Goal: Information Seeking & Learning: Get advice/opinions

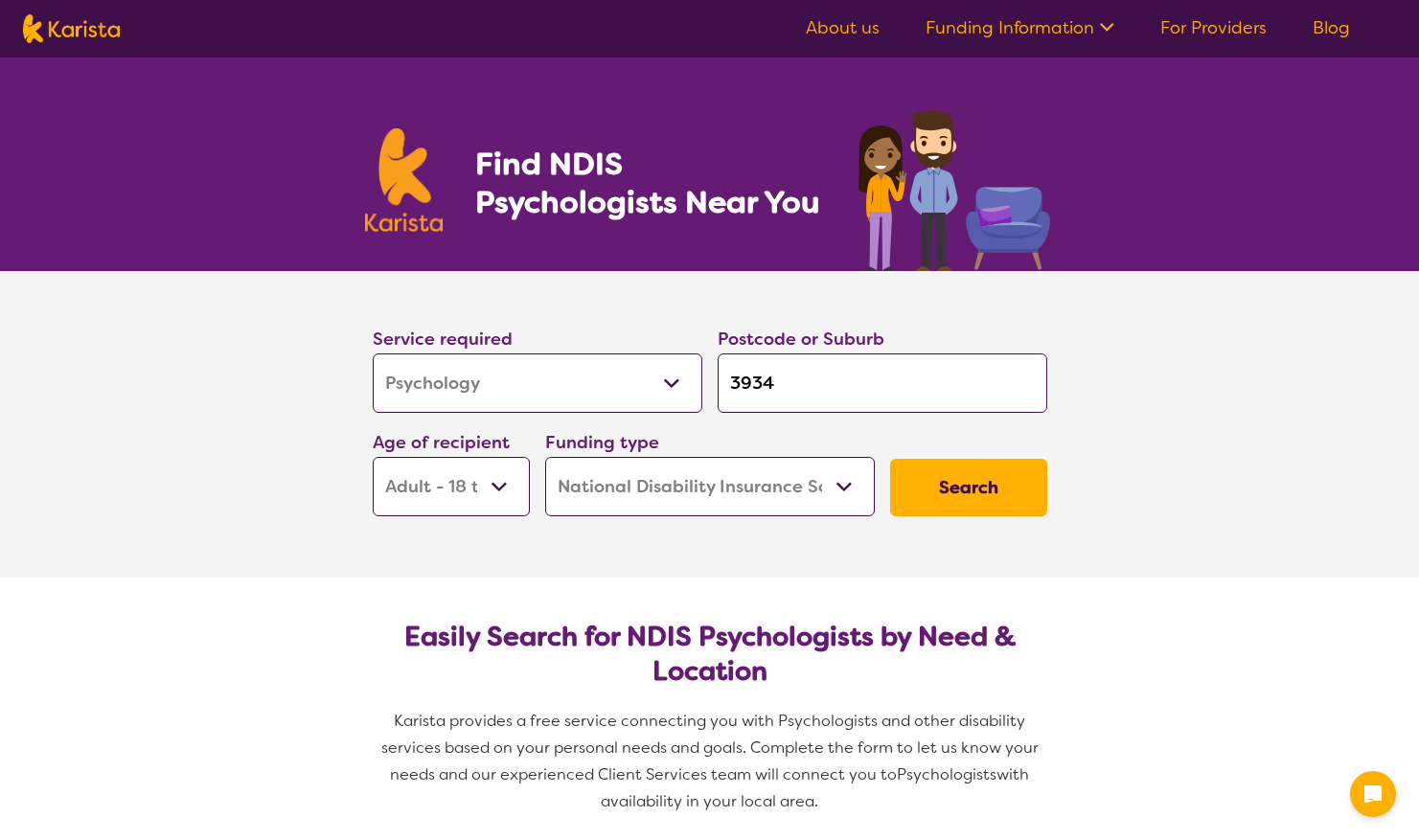
select select "Psychology"
select select "AD"
select select "NDIS"
select select "Psychology"
select select "AD"
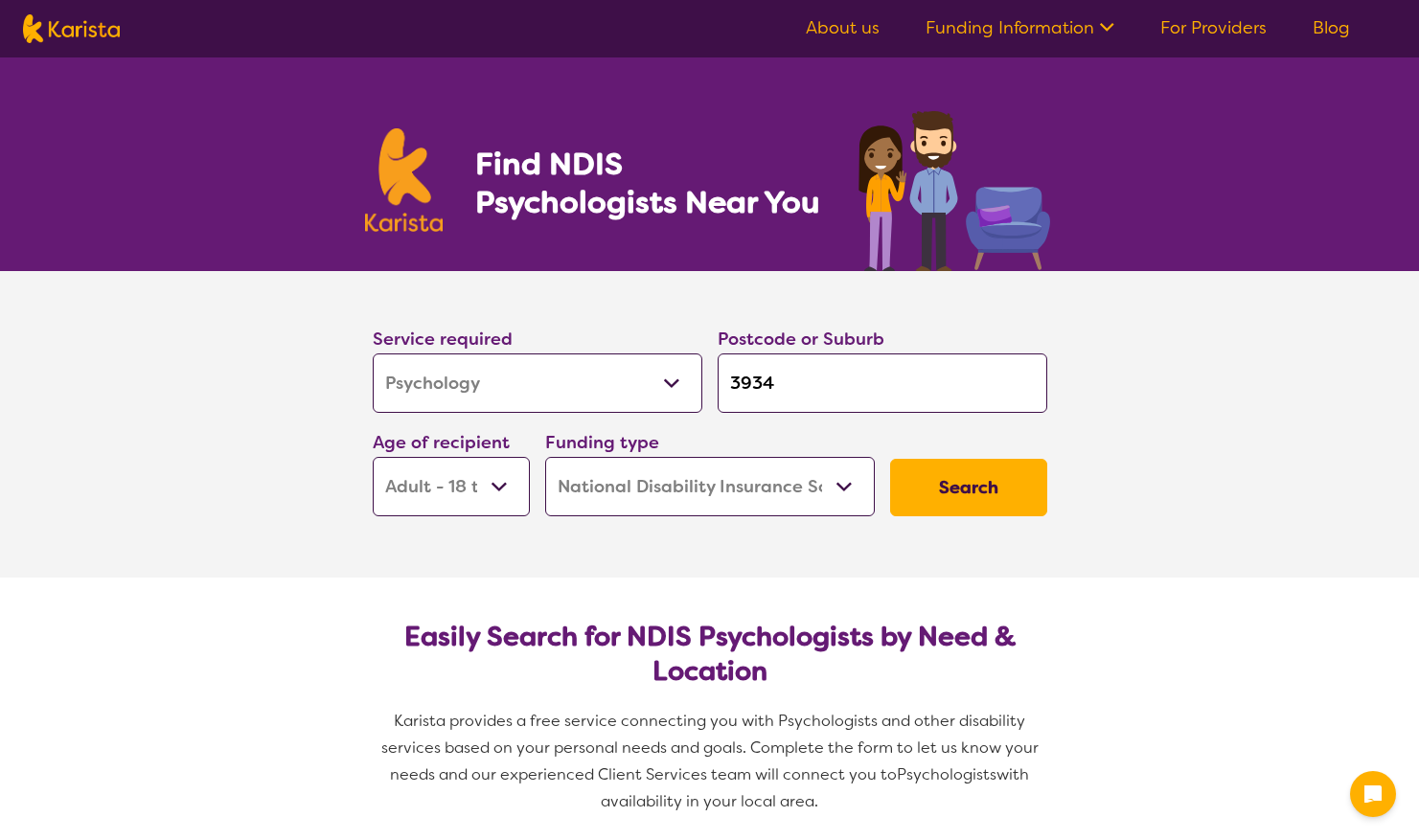
select select "NDIS"
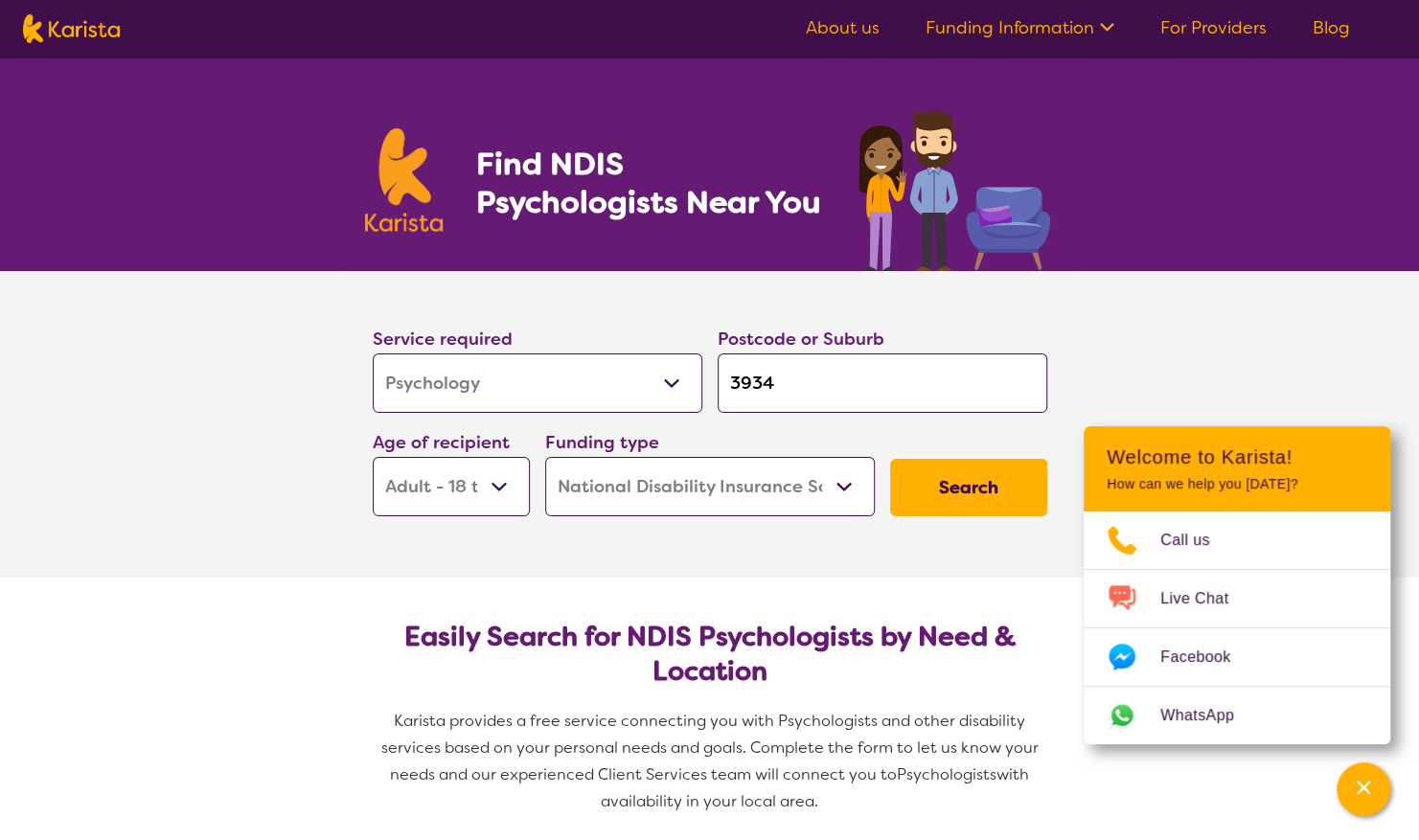
drag, startPoint x: 753, startPoint y: 371, endPoint x: 665, endPoint y: 359, distance: 88.8
click at [665, 359] on div "Service required Allied Health Assistant Assessment ([MEDICAL_DATA] or [MEDICAL…" at bounding box center [710, 420] width 690 height 207
type input "3"
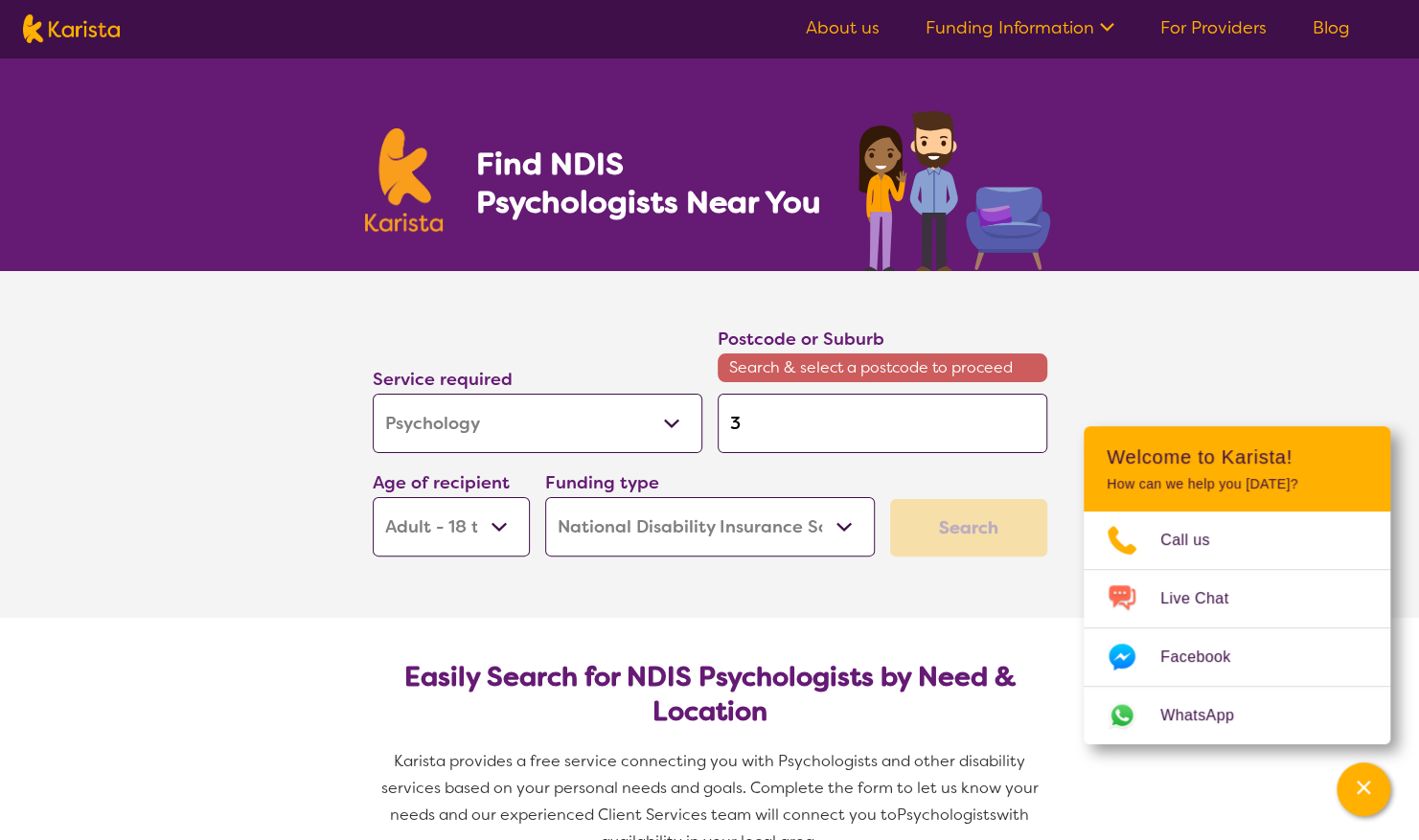
type input "31"
type input "317"
type input "3174"
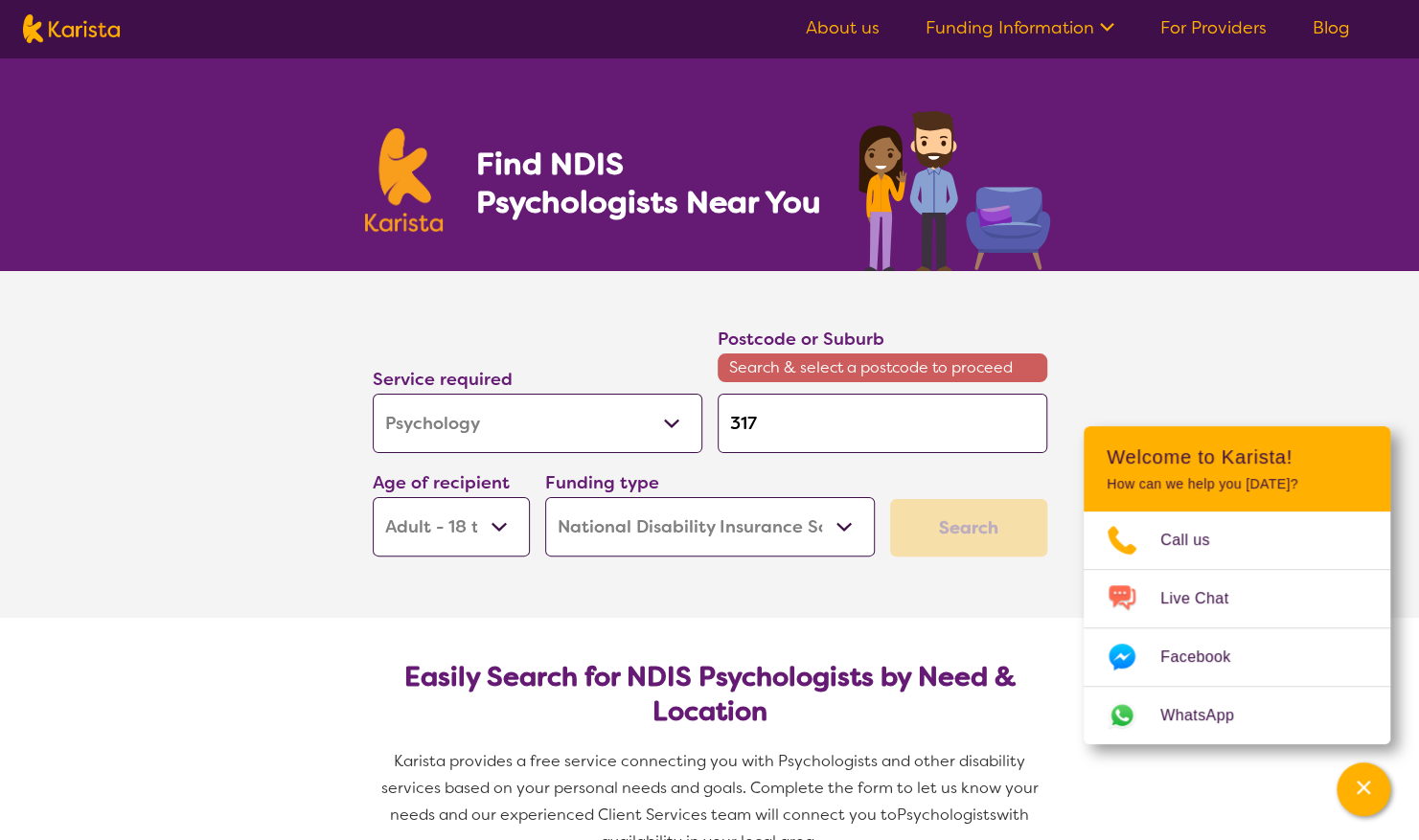
type input "3174"
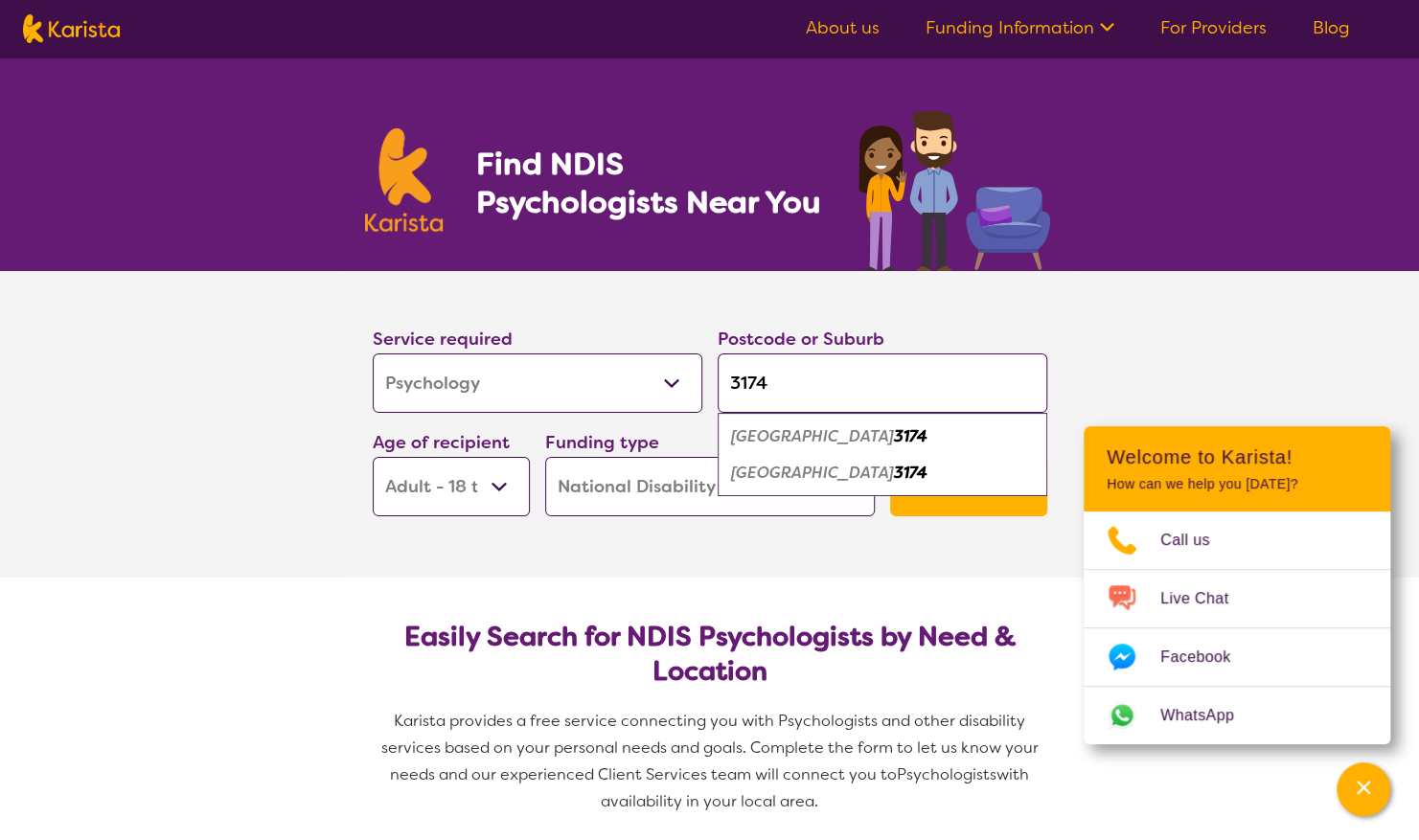
type input "317"
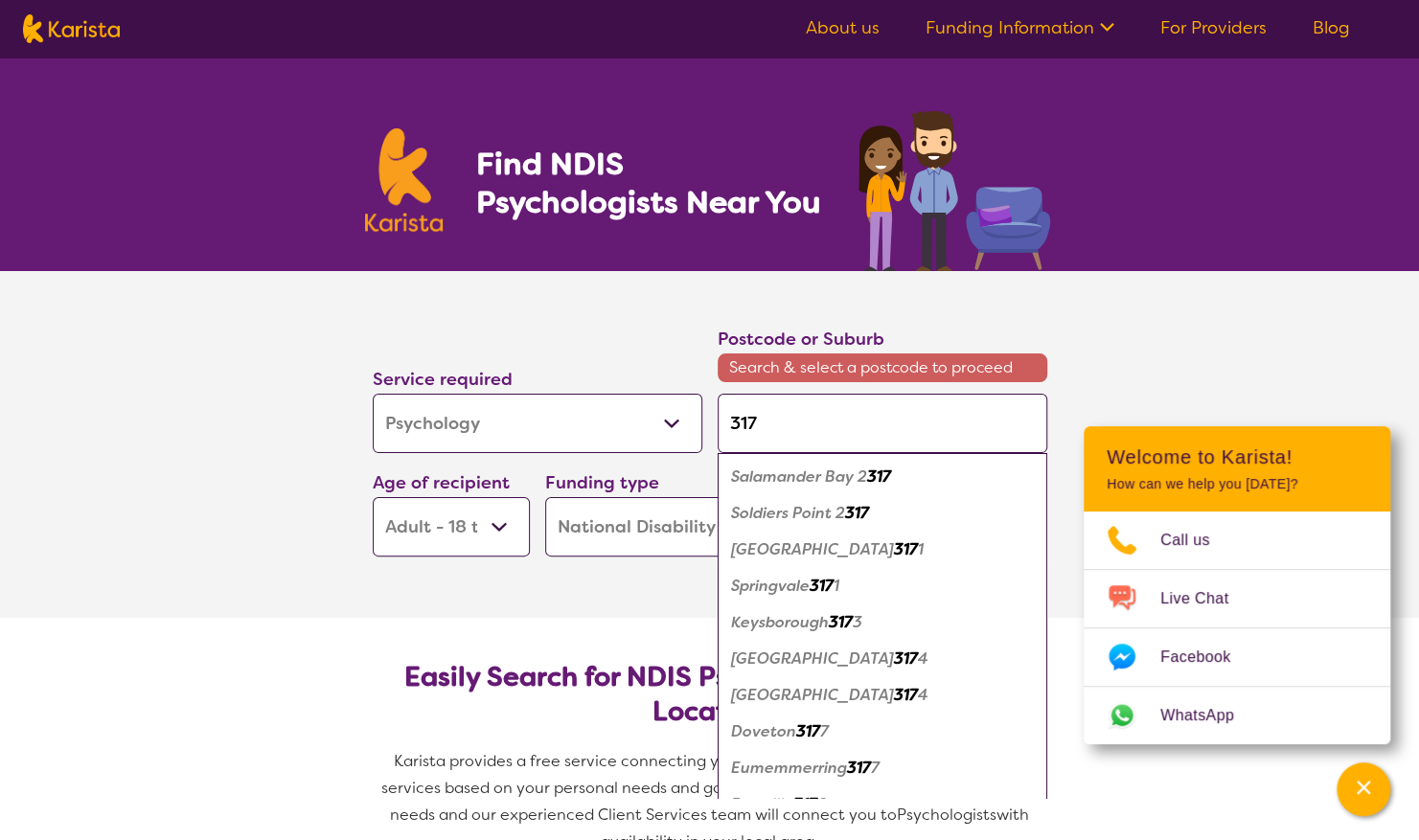
type input "3175"
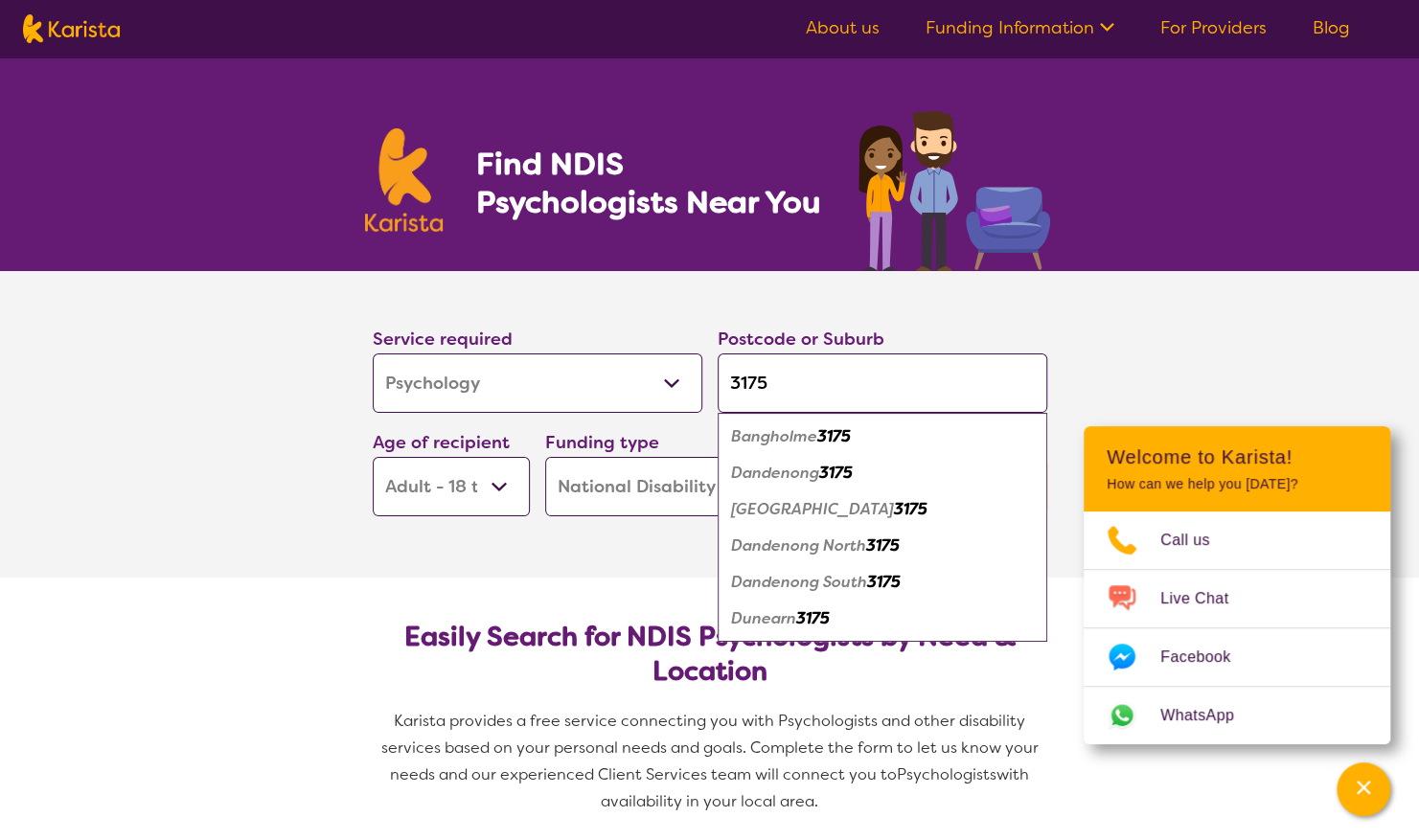
type input "3175"
click at [802, 475] on em "Dandenong" at bounding box center [775, 472] width 89 height 20
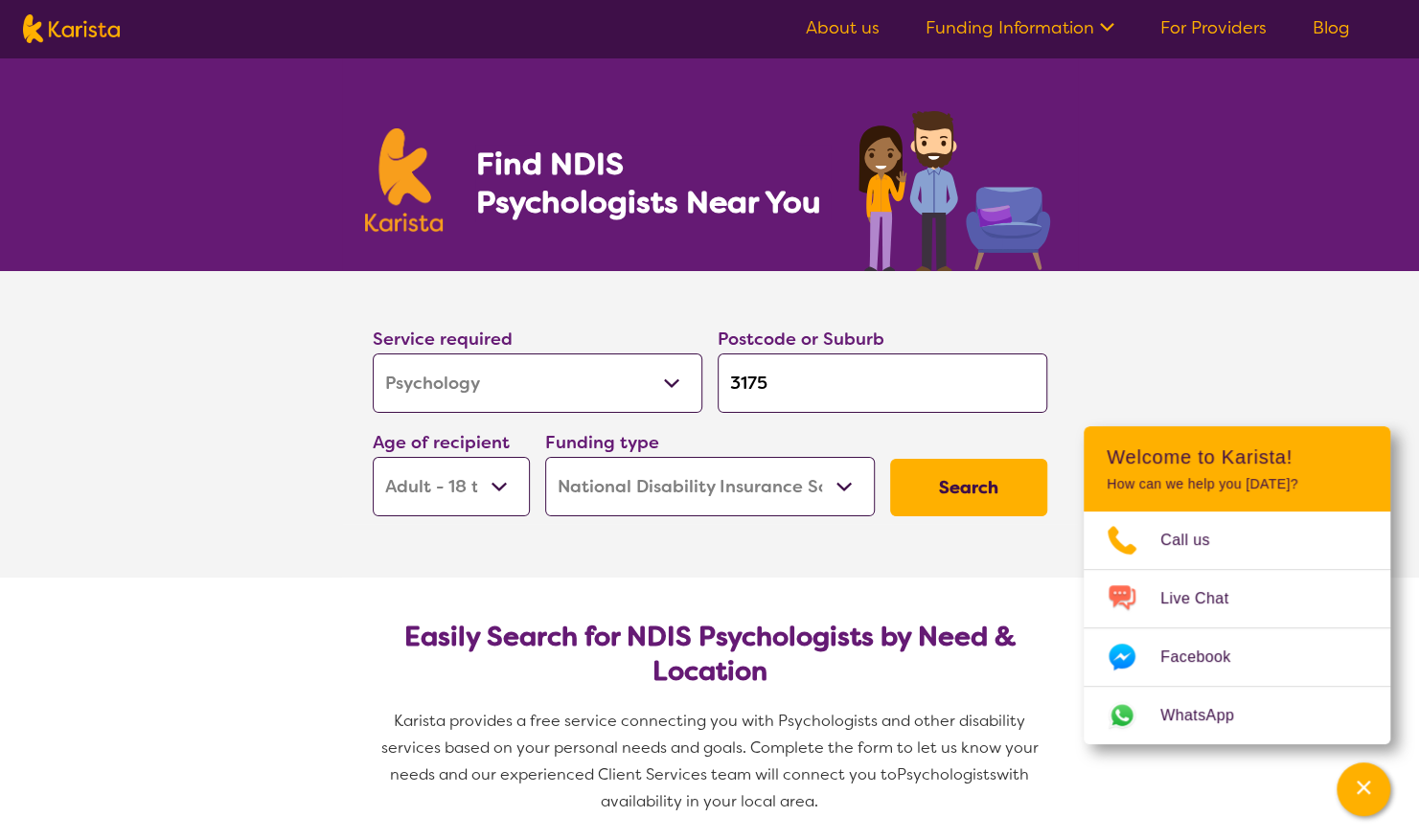
click at [504, 483] on select "Early Childhood - 0 to 9 Child - 10 to 11 Adolescent - 12 to 17 Adult - 18 to 6…" at bounding box center [451, 487] width 157 height 60
click at [983, 491] on button "Search" at bounding box center [968, 488] width 157 height 58
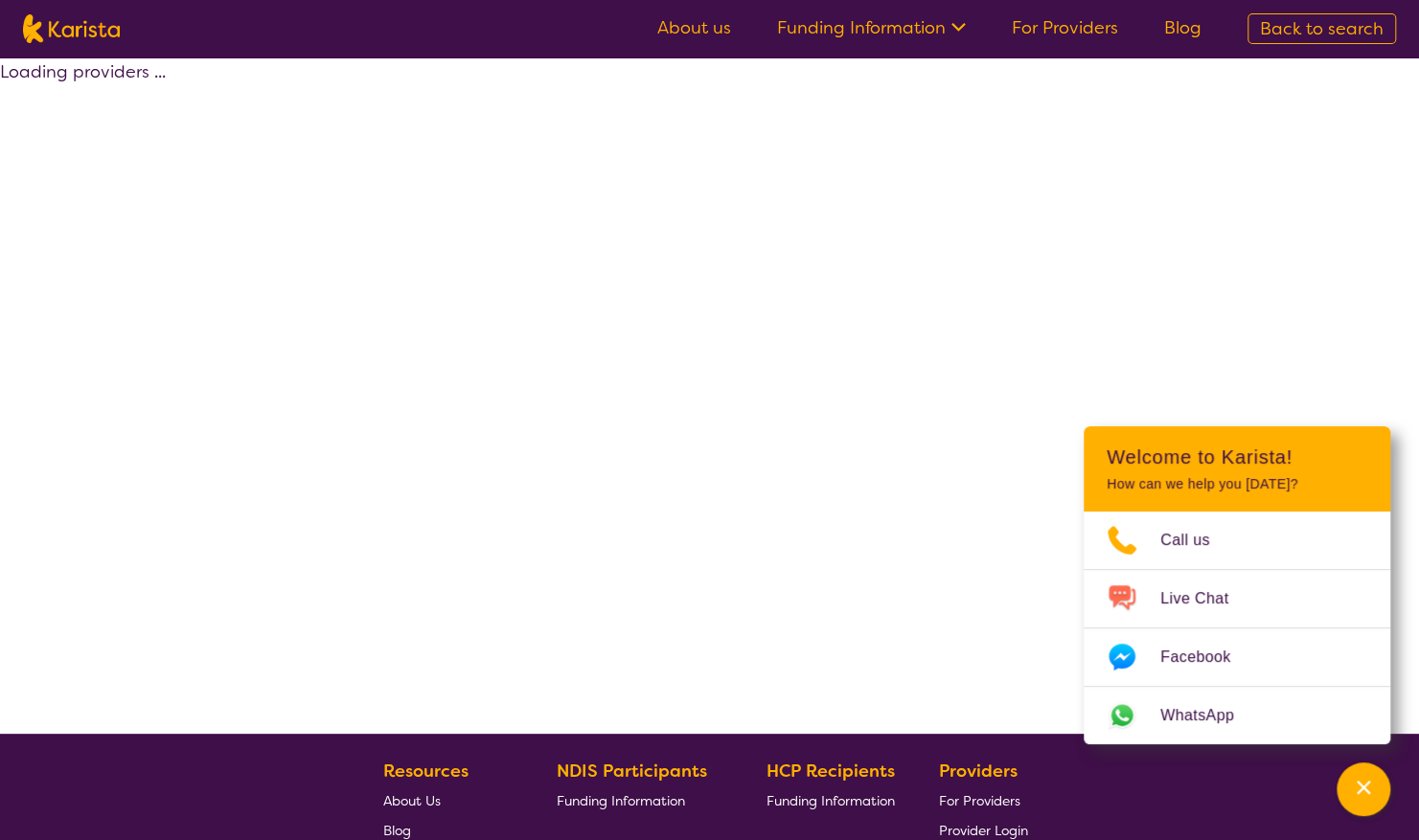
select select "by_score"
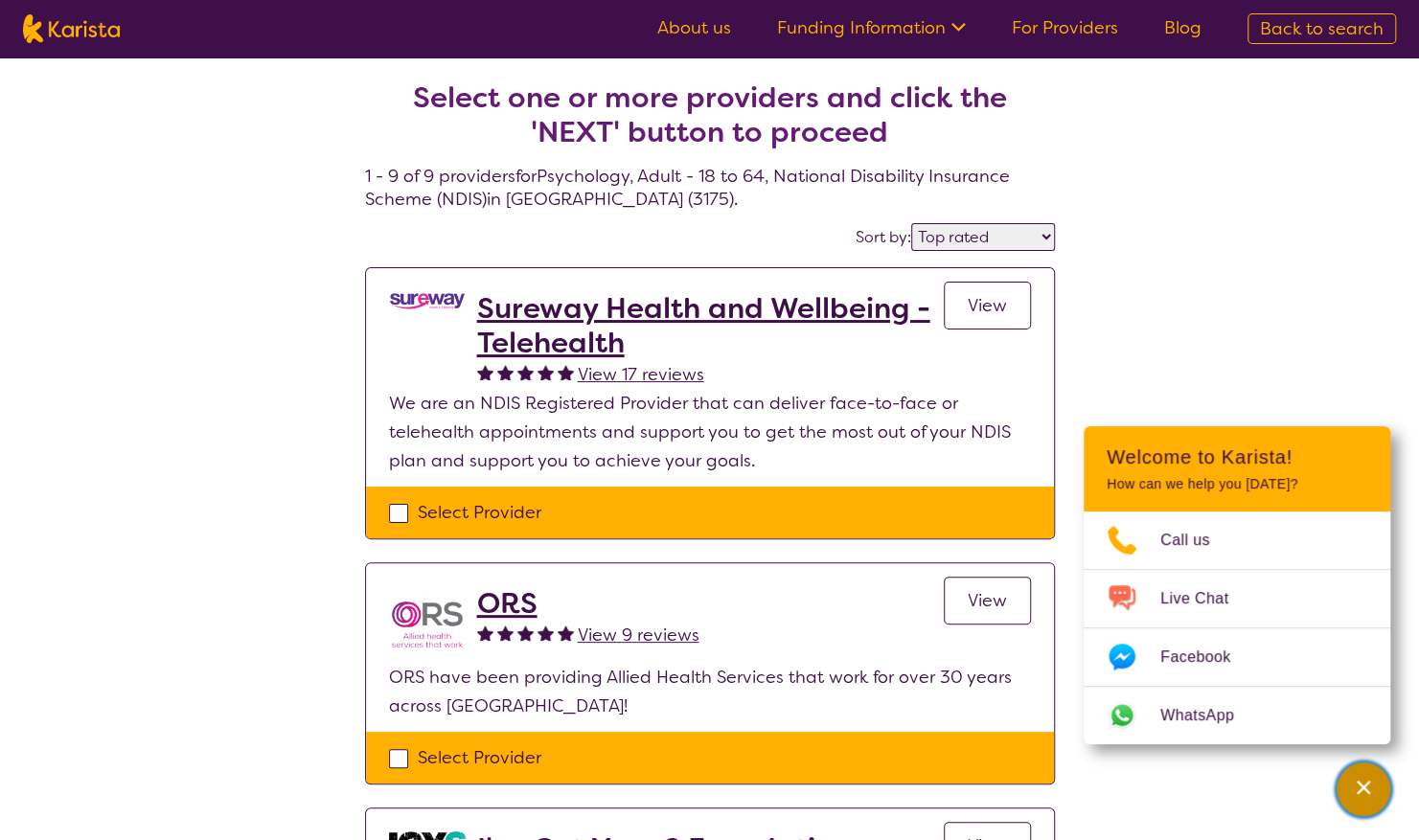
click at [1369, 795] on icon "Channel Menu" at bounding box center [1363, 787] width 19 height 19
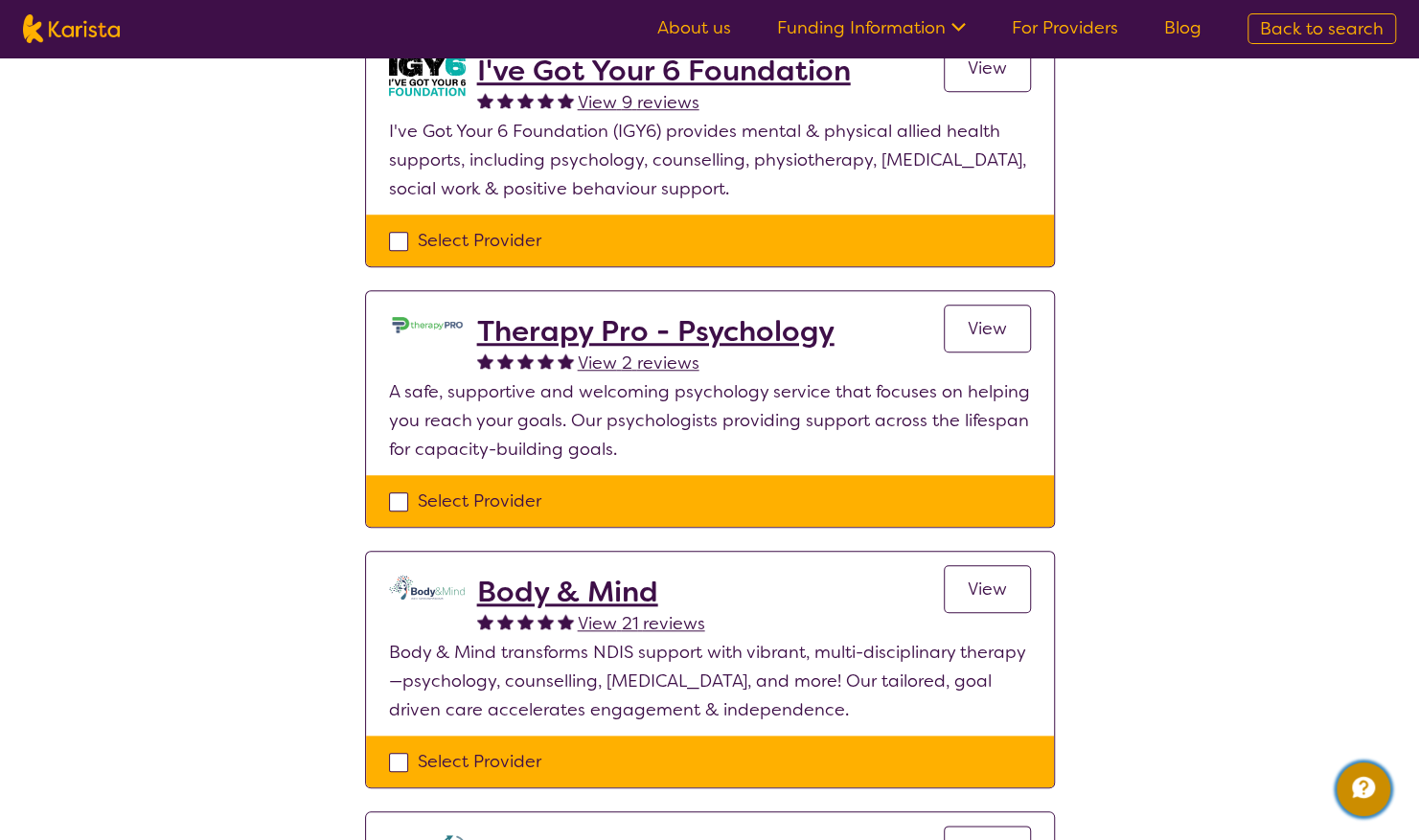
scroll to position [829, 0]
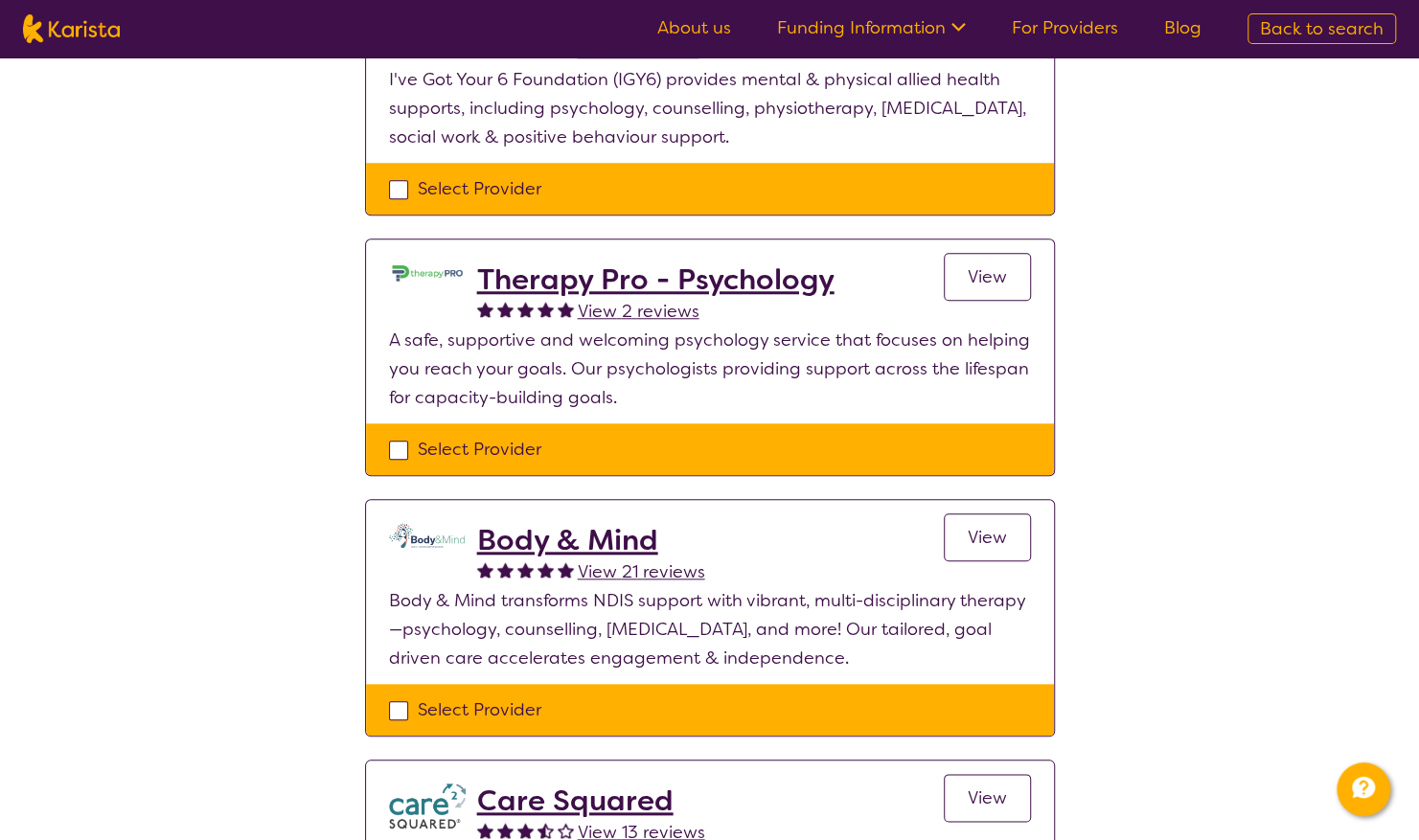
click at [1001, 539] on span "View" at bounding box center [987, 537] width 39 height 23
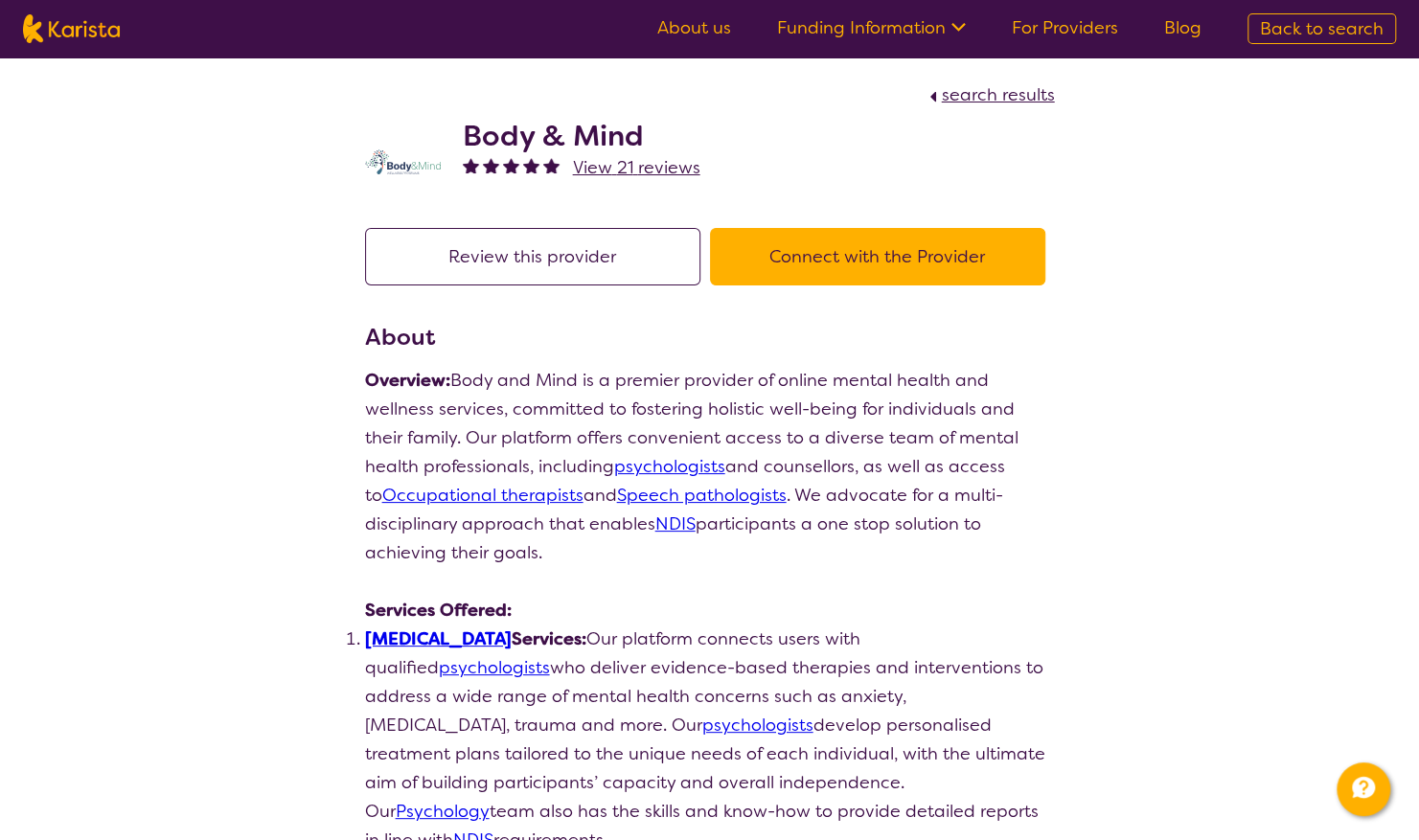
scroll to position [829, 0]
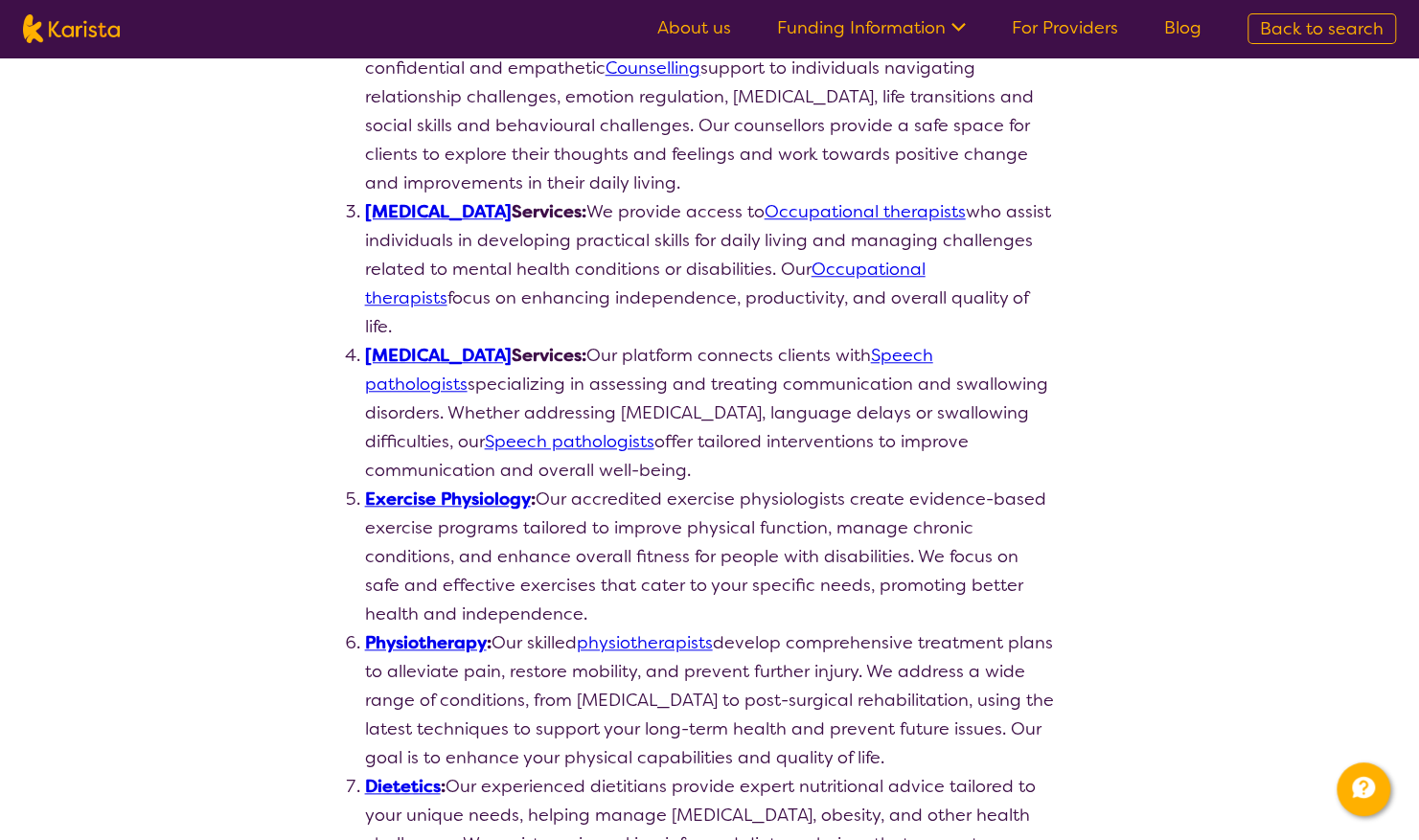
select select "by_score"
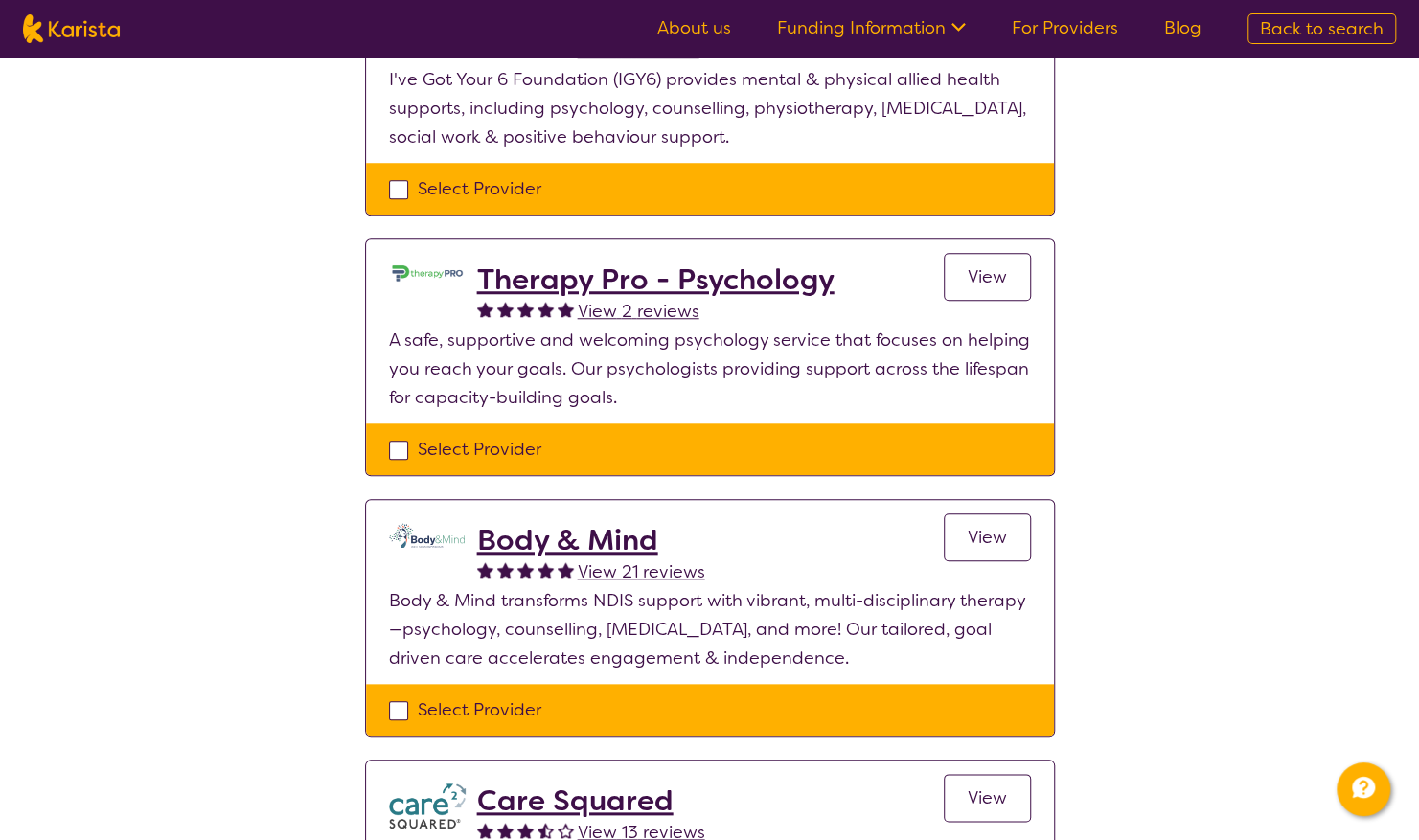
click at [1001, 542] on span "View" at bounding box center [987, 537] width 39 height 23
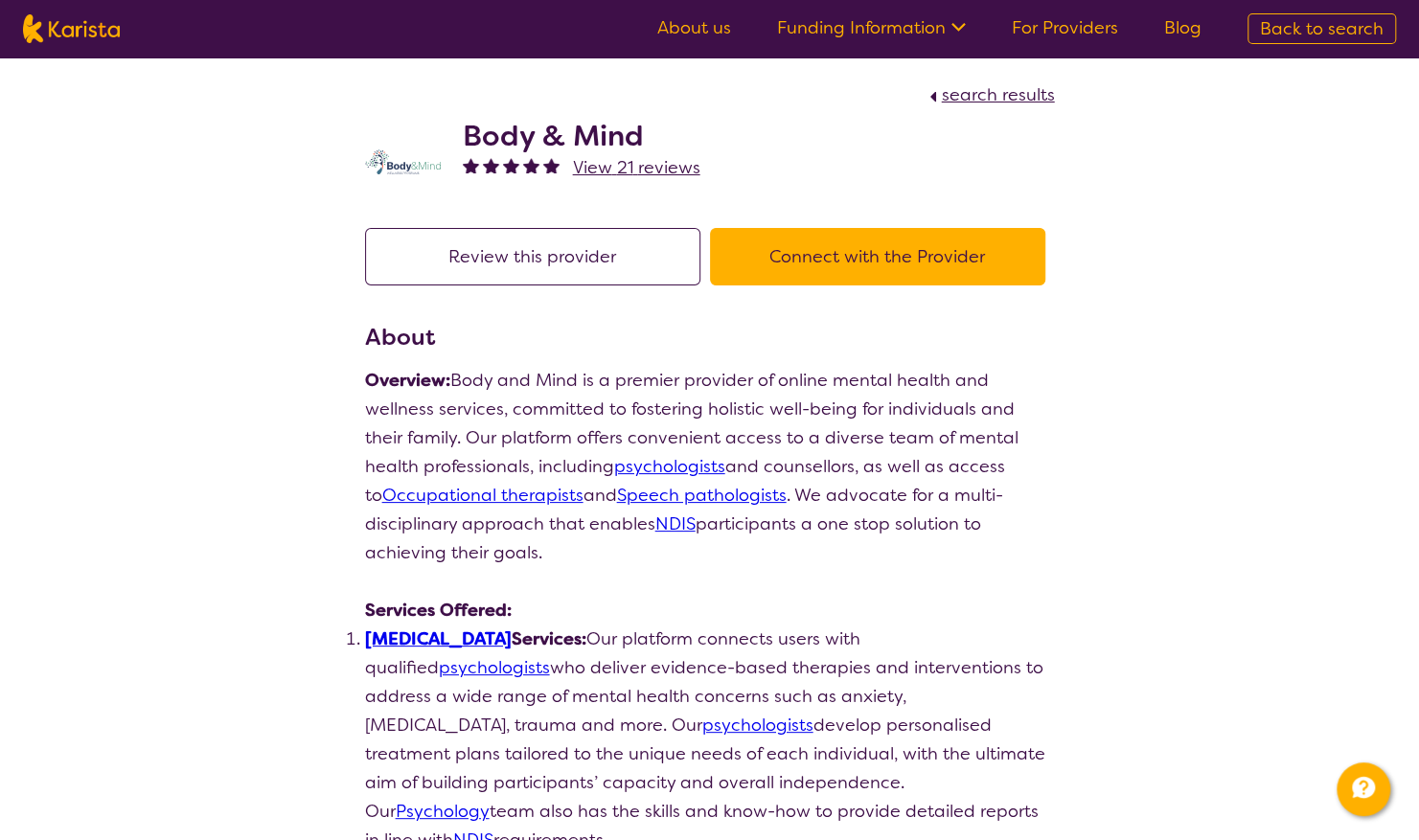
scroll to position [829, 0]
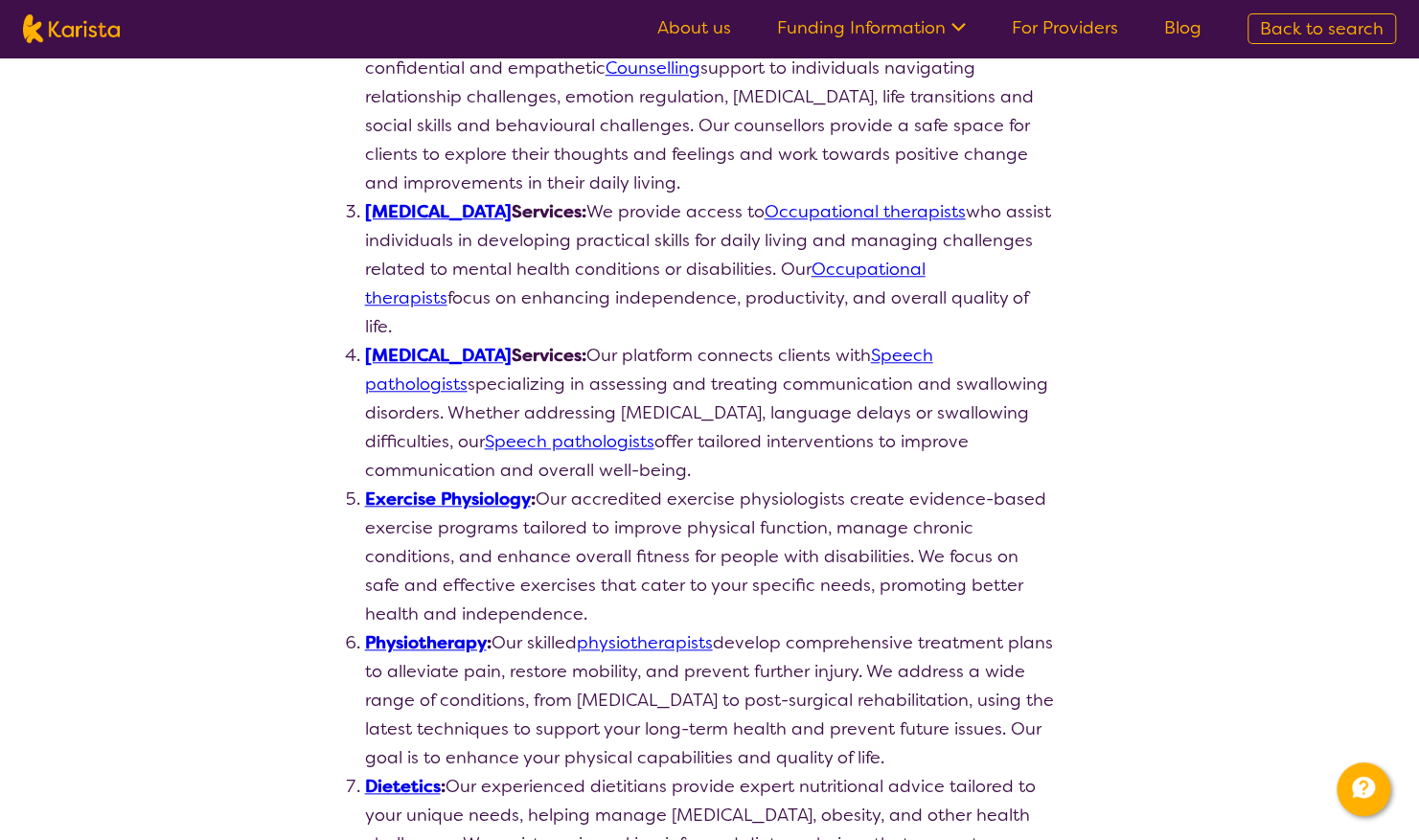
select select "by_score"
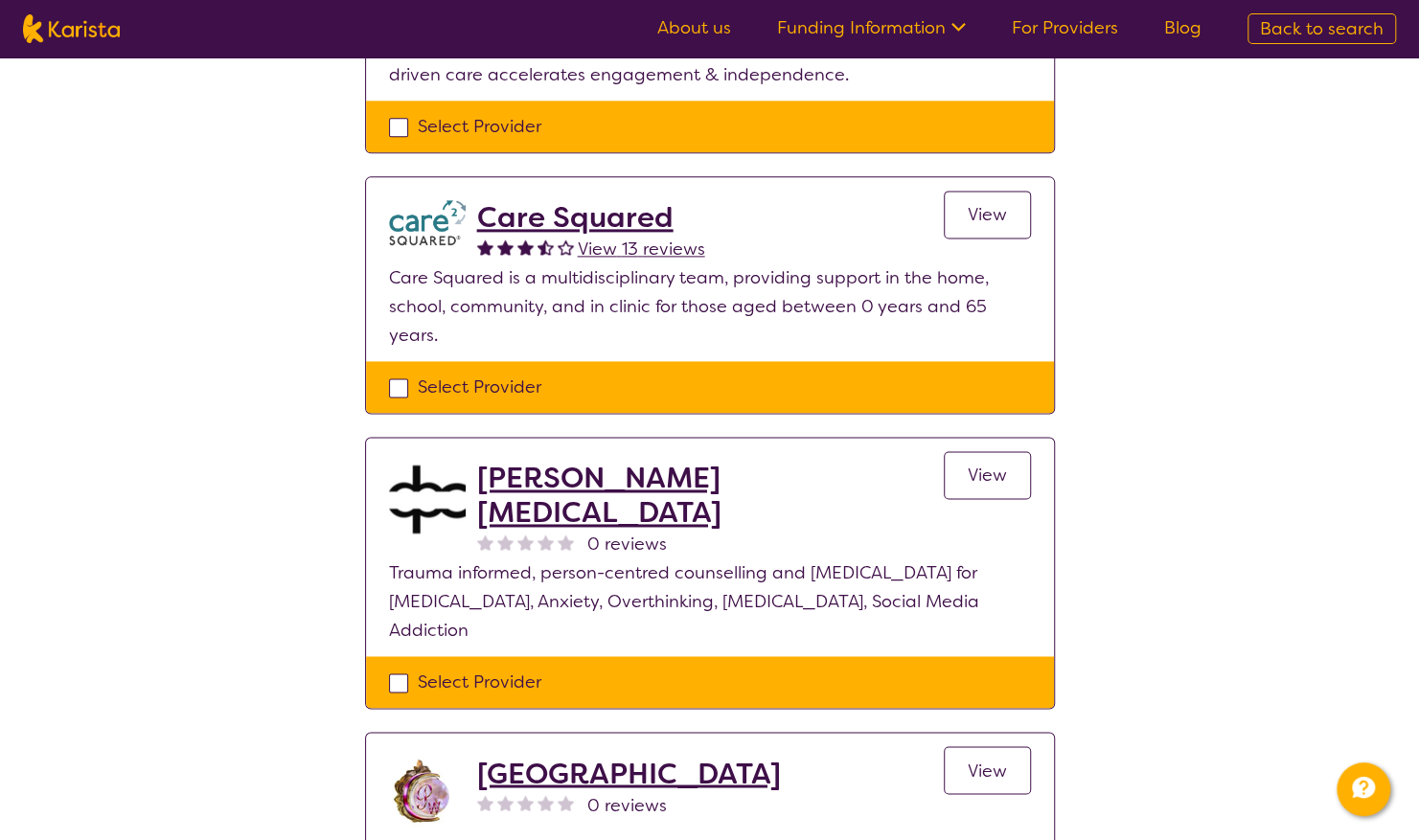
scroll to position [1437, 0]
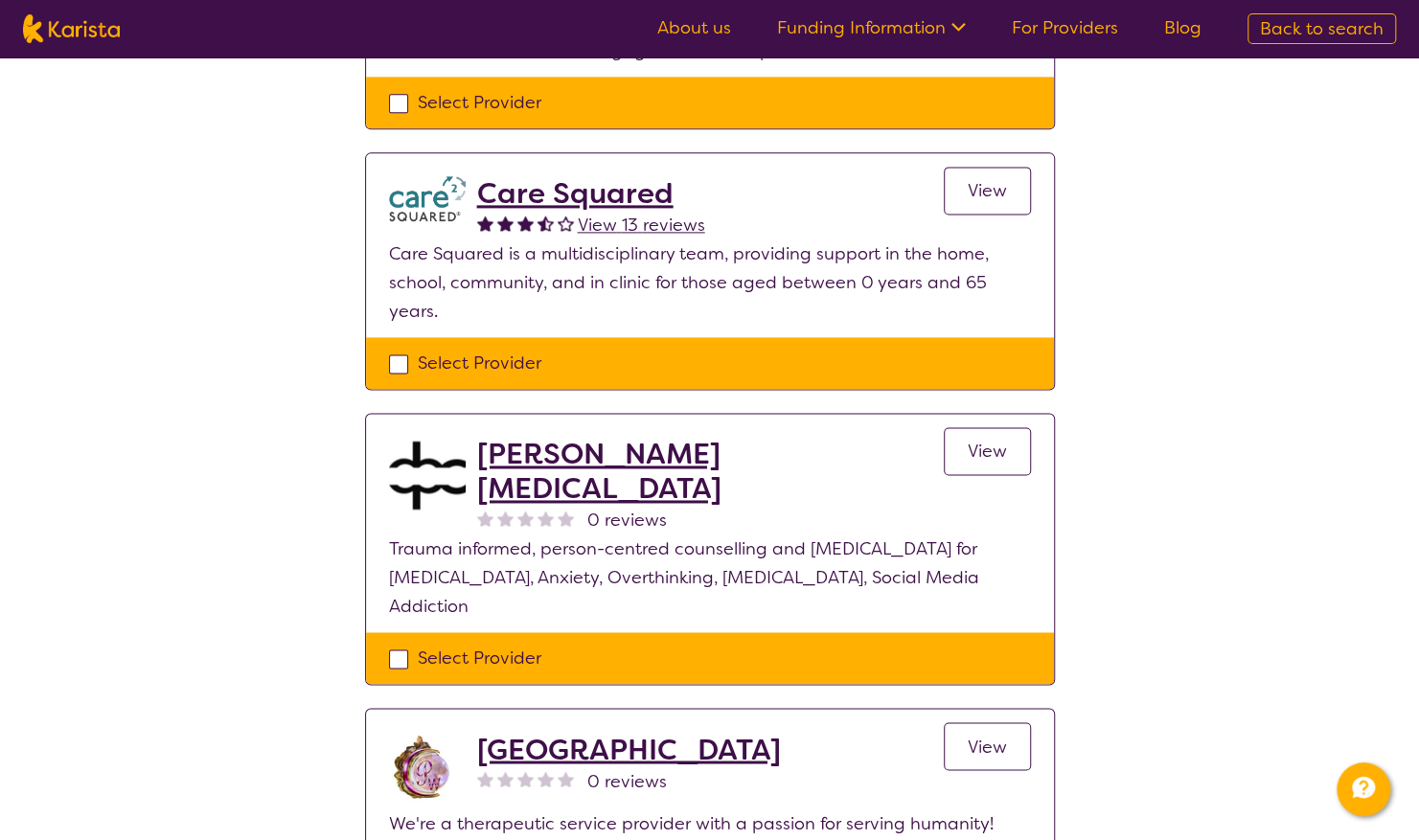
click at [987, 440] on span "View" at bounding box center [987, 451] width 39 height 23
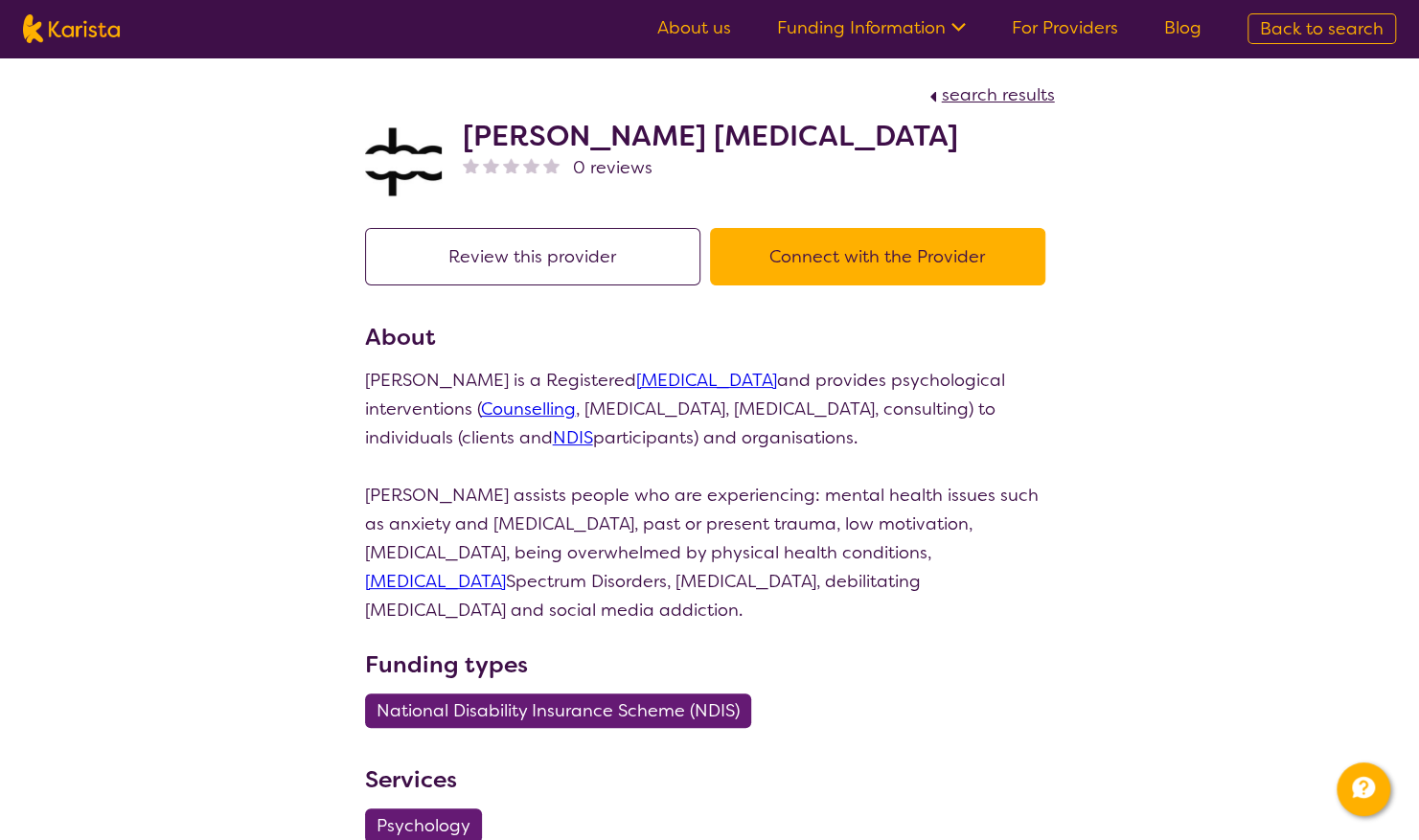
select select "by_score"
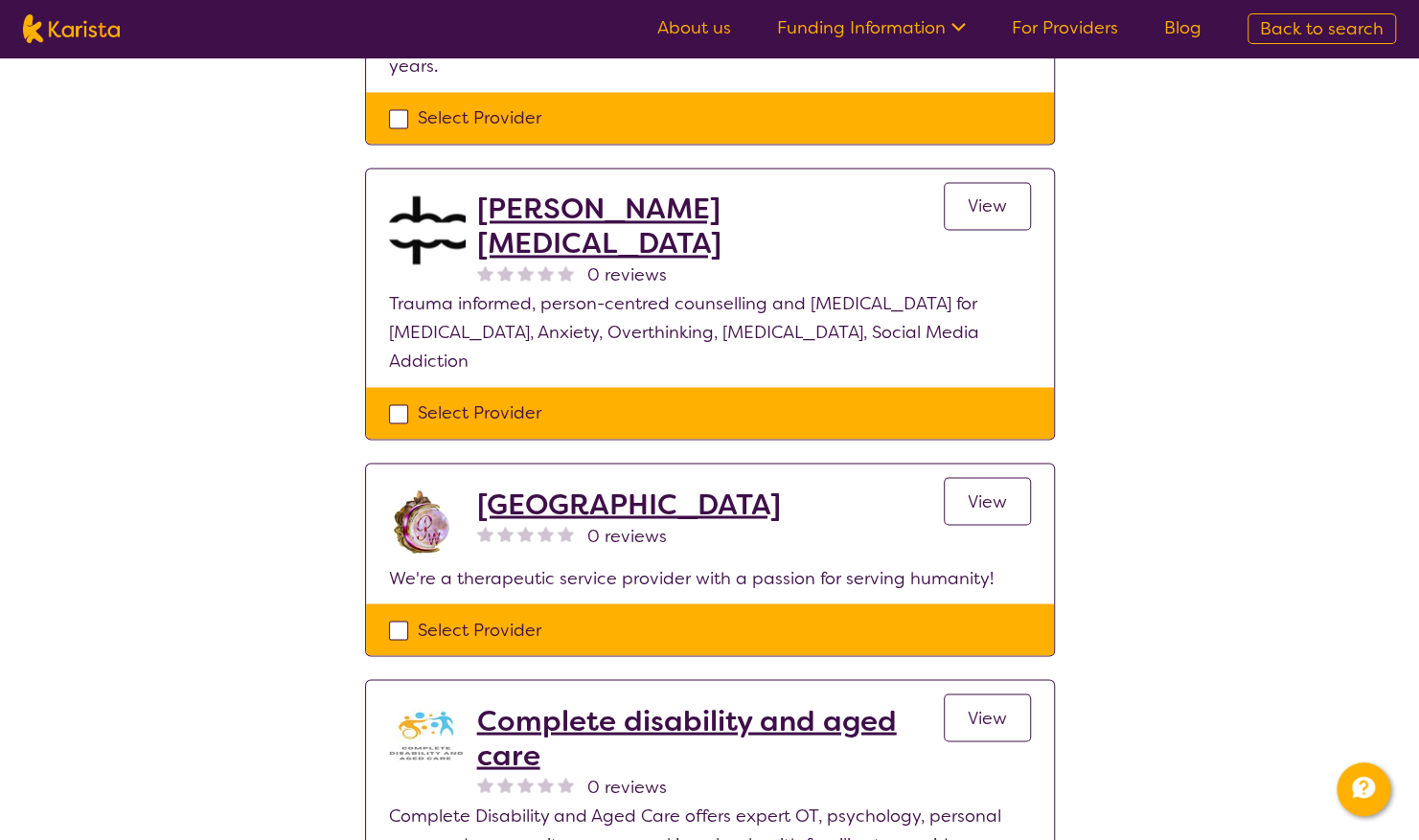
scroll to position [1723, 0]
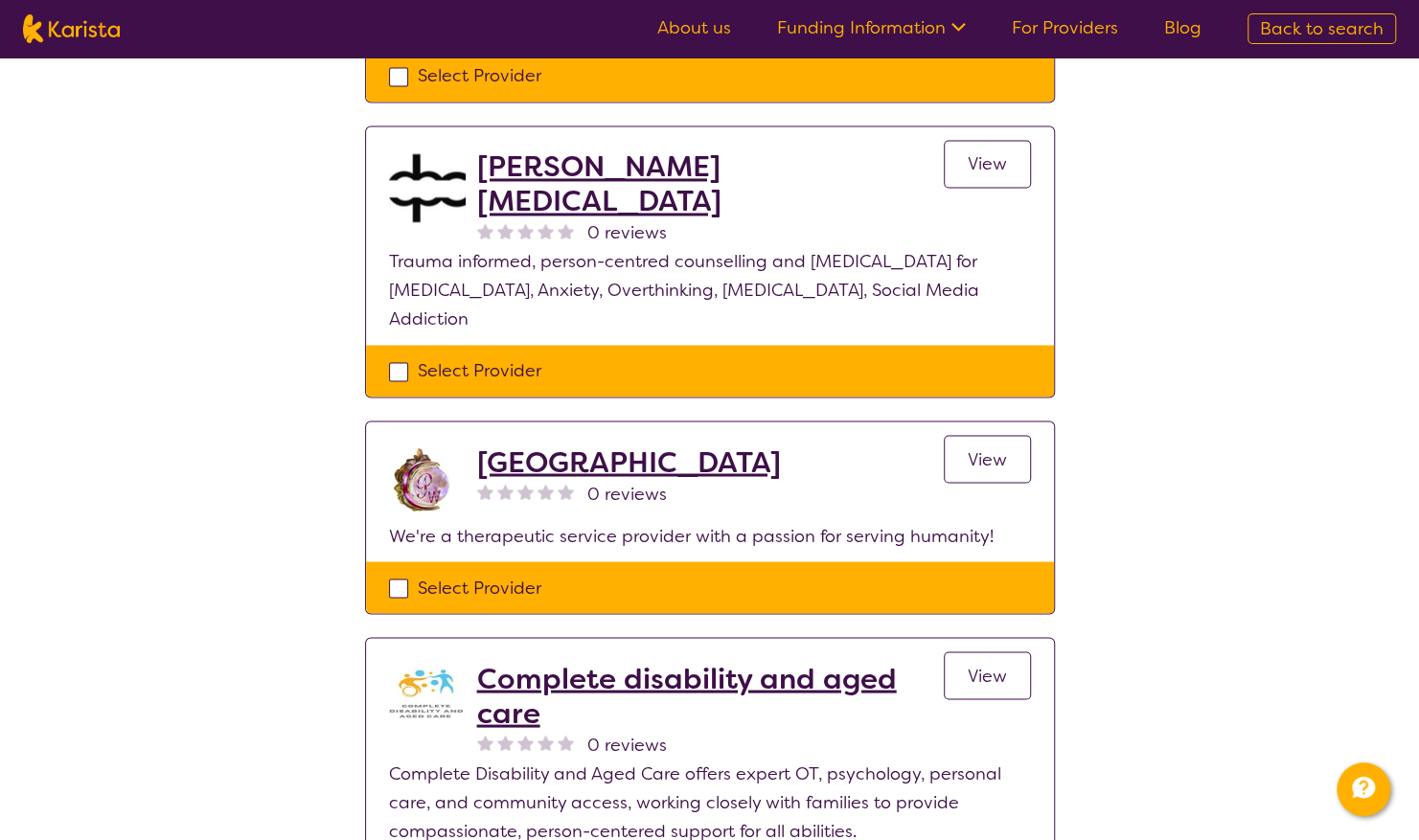
click at [991, 447] on span "View" at bounding box center [987, 459] width 39 height 23
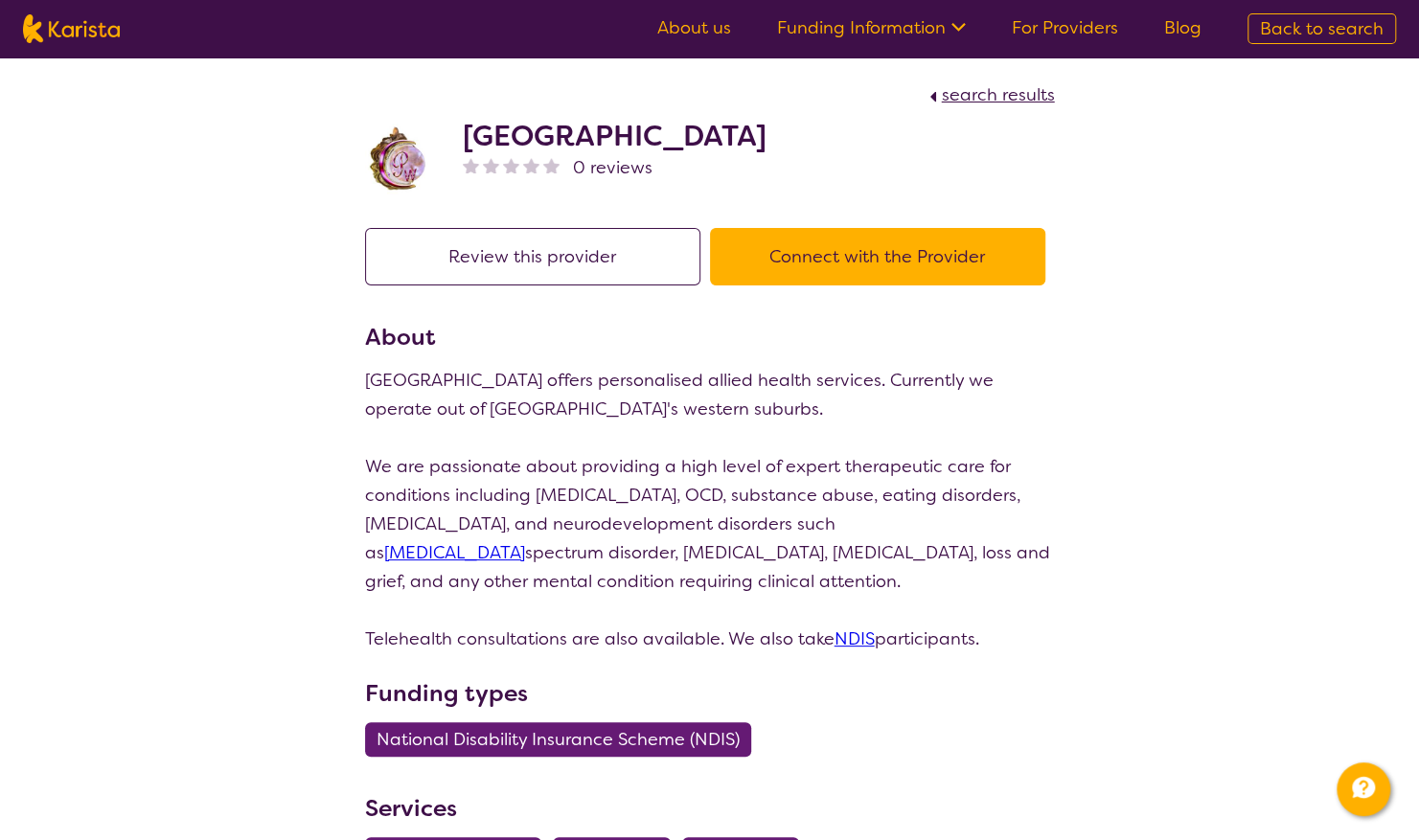
scroll to position [1723, 0]
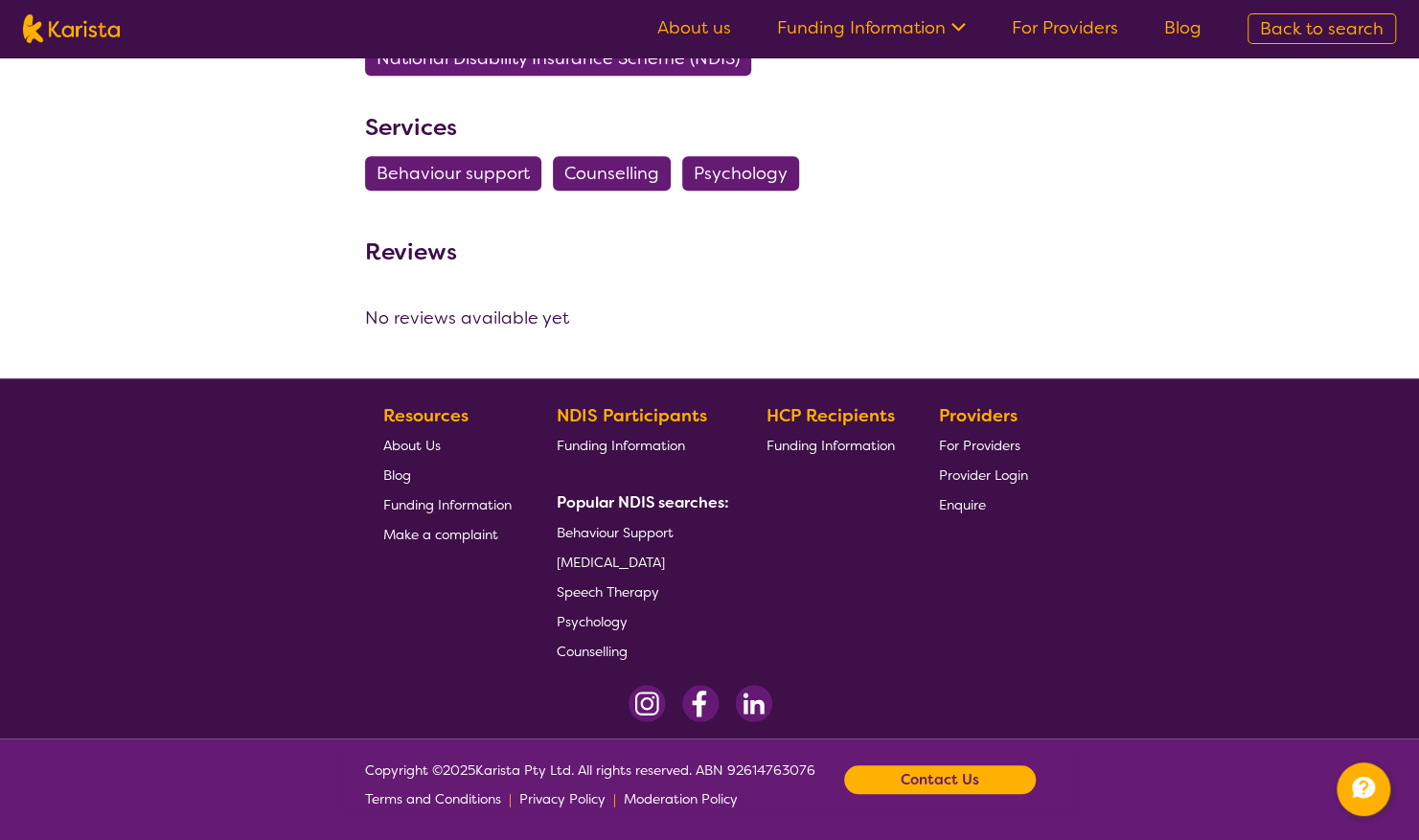
select select "by_score"
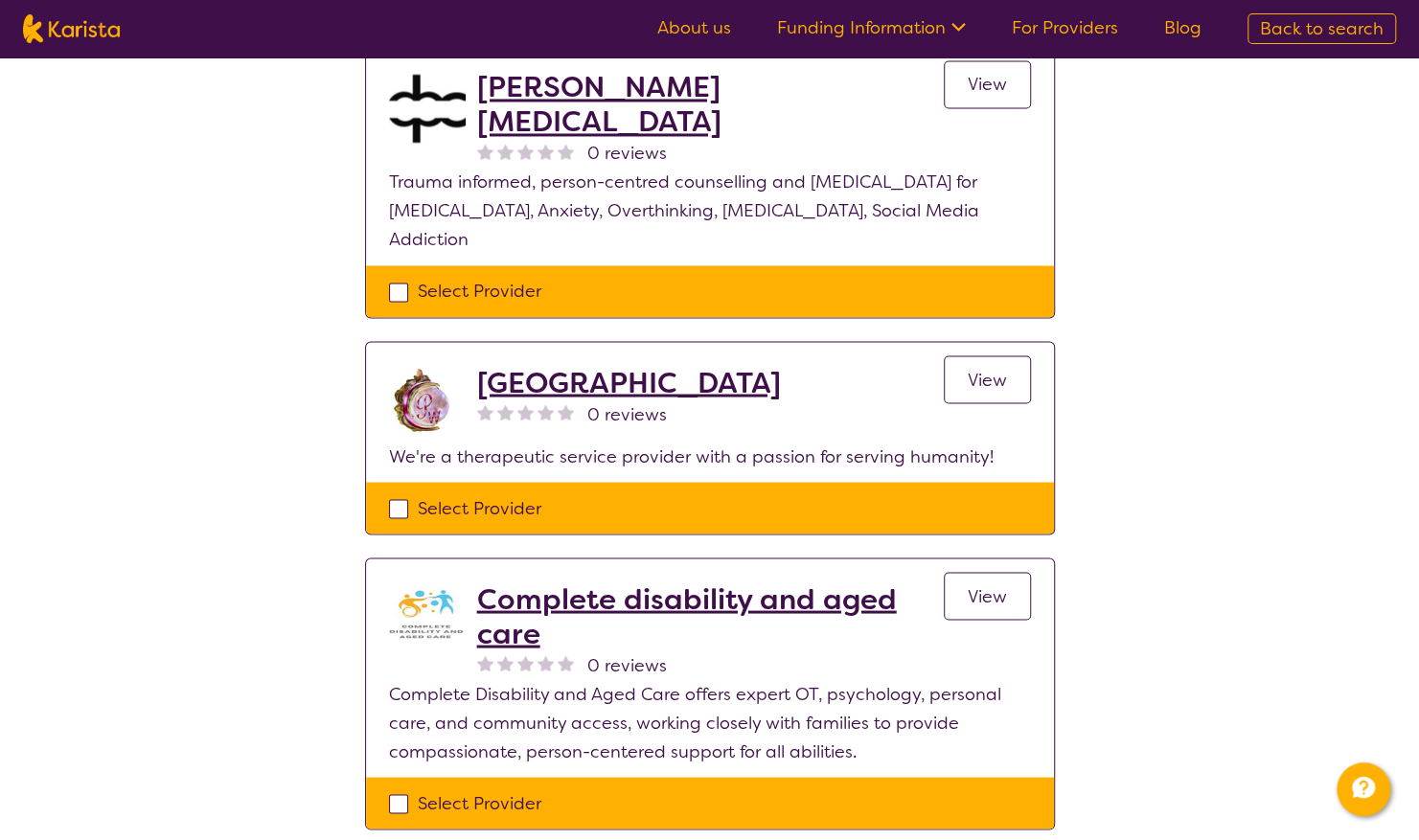
scroll to position [1883, 0]
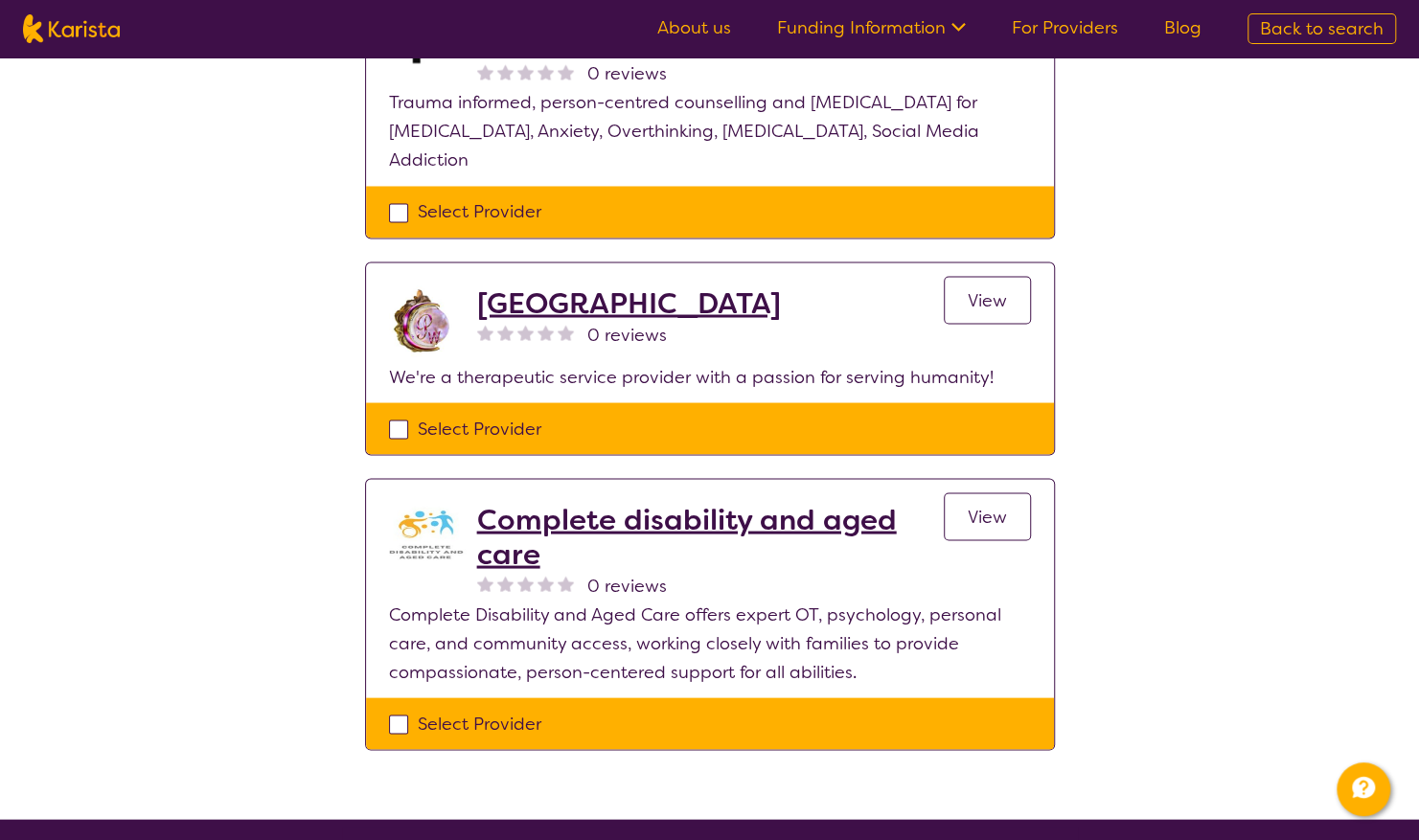
click at [1012, 493] on link "View" at bounding box center [987, 517] width 88 height 48
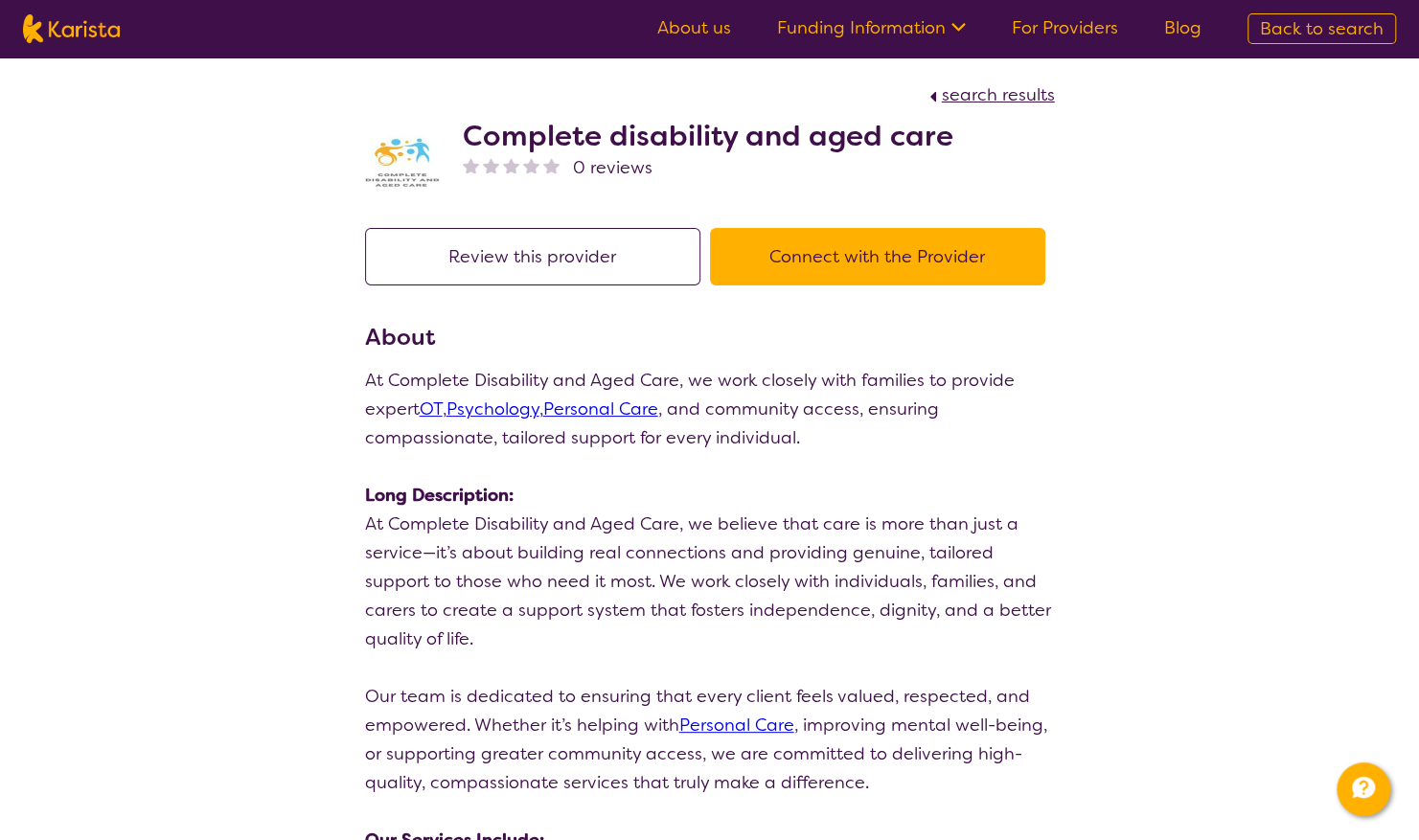
select select "by_score"
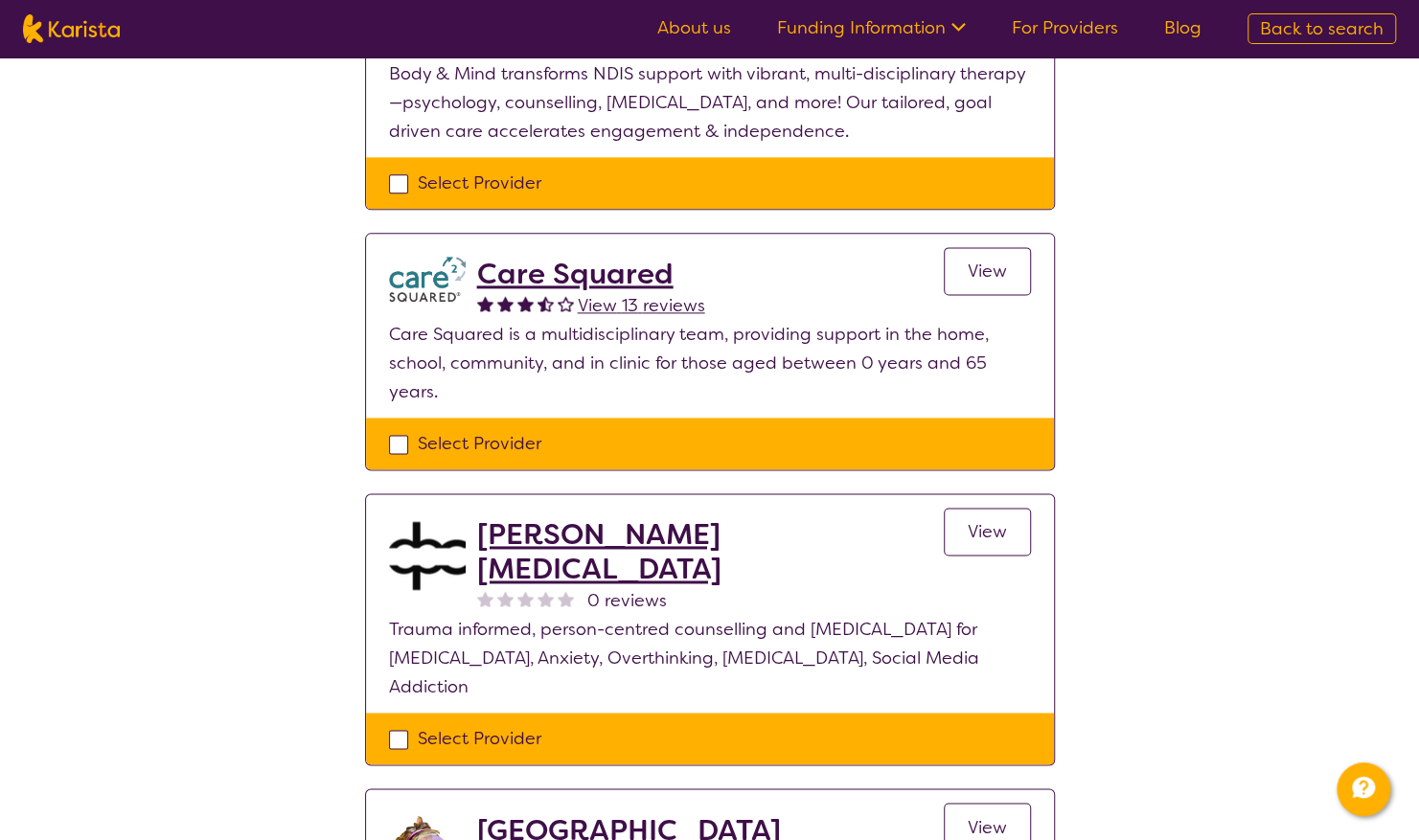
scroll to position [1340, 0]
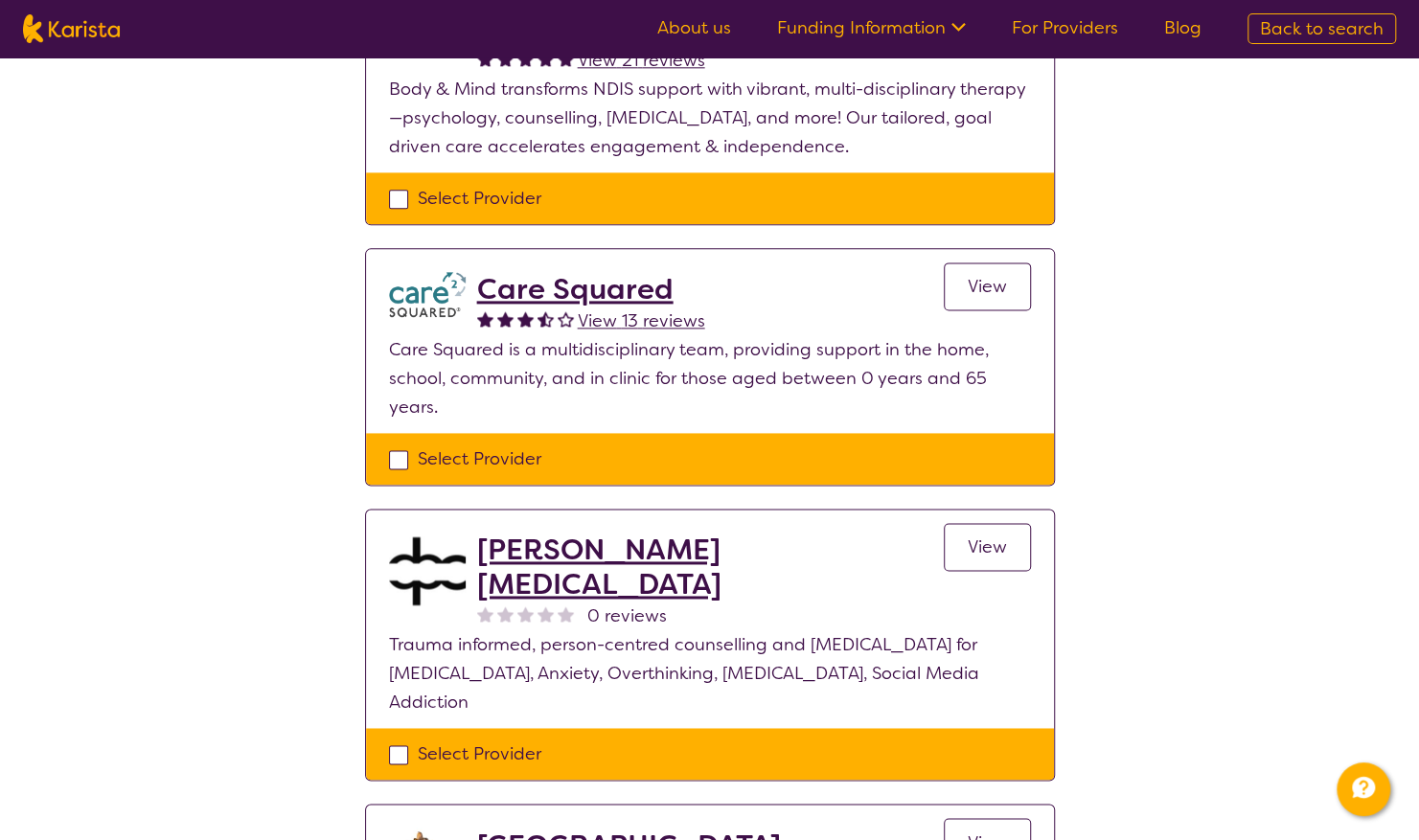
click at [991, 535] on span "View" at bounding box center [987, 547] width 39 height 23
